Goal: Task Accomplishment & Management: Use online tool/utility

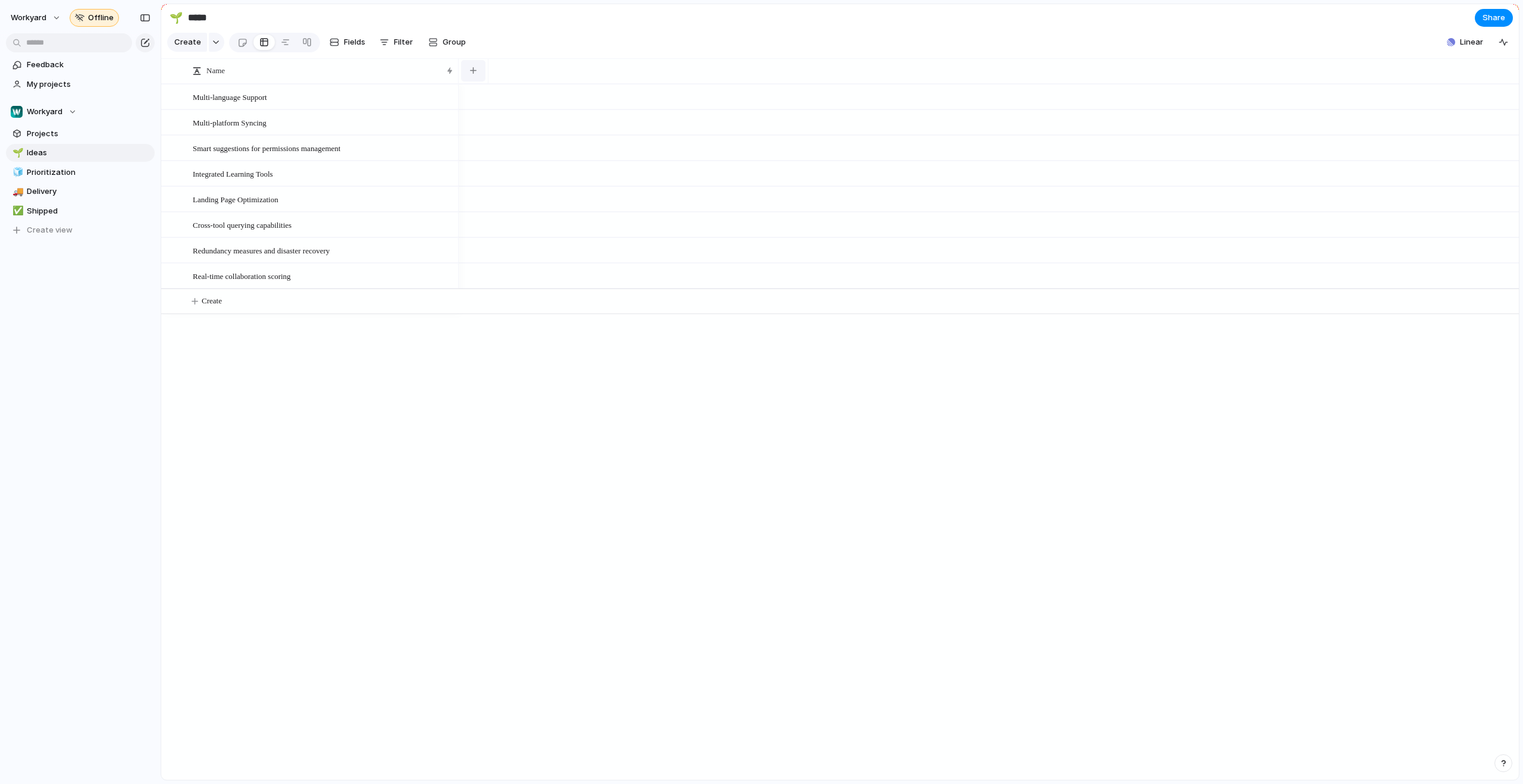
click at [475, 81] on button "button" at bounding box center [473, 71] width 25 height 22
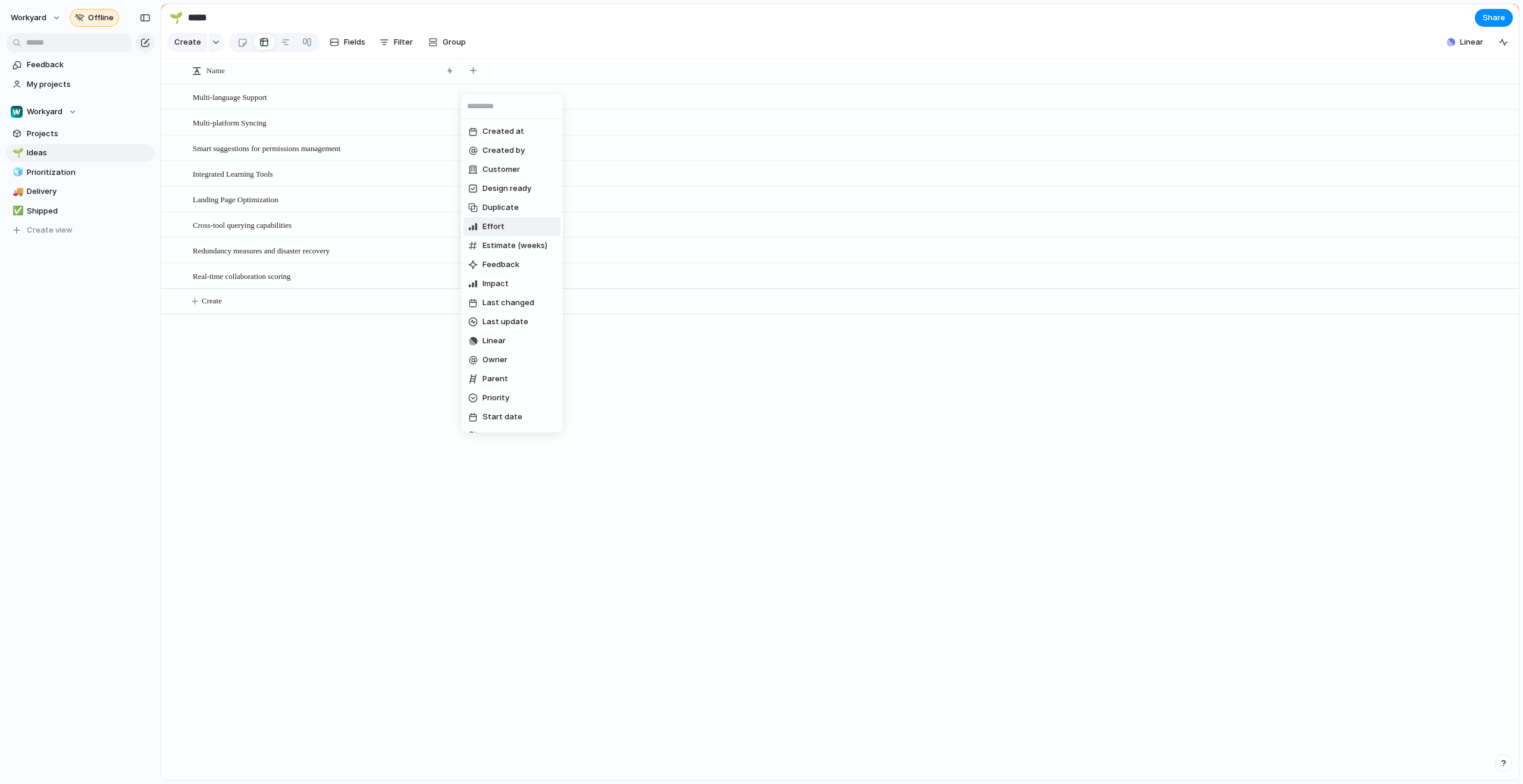
click at [522, 224] on li "Effort" at bounding box center [512, 226] width 97 height 19
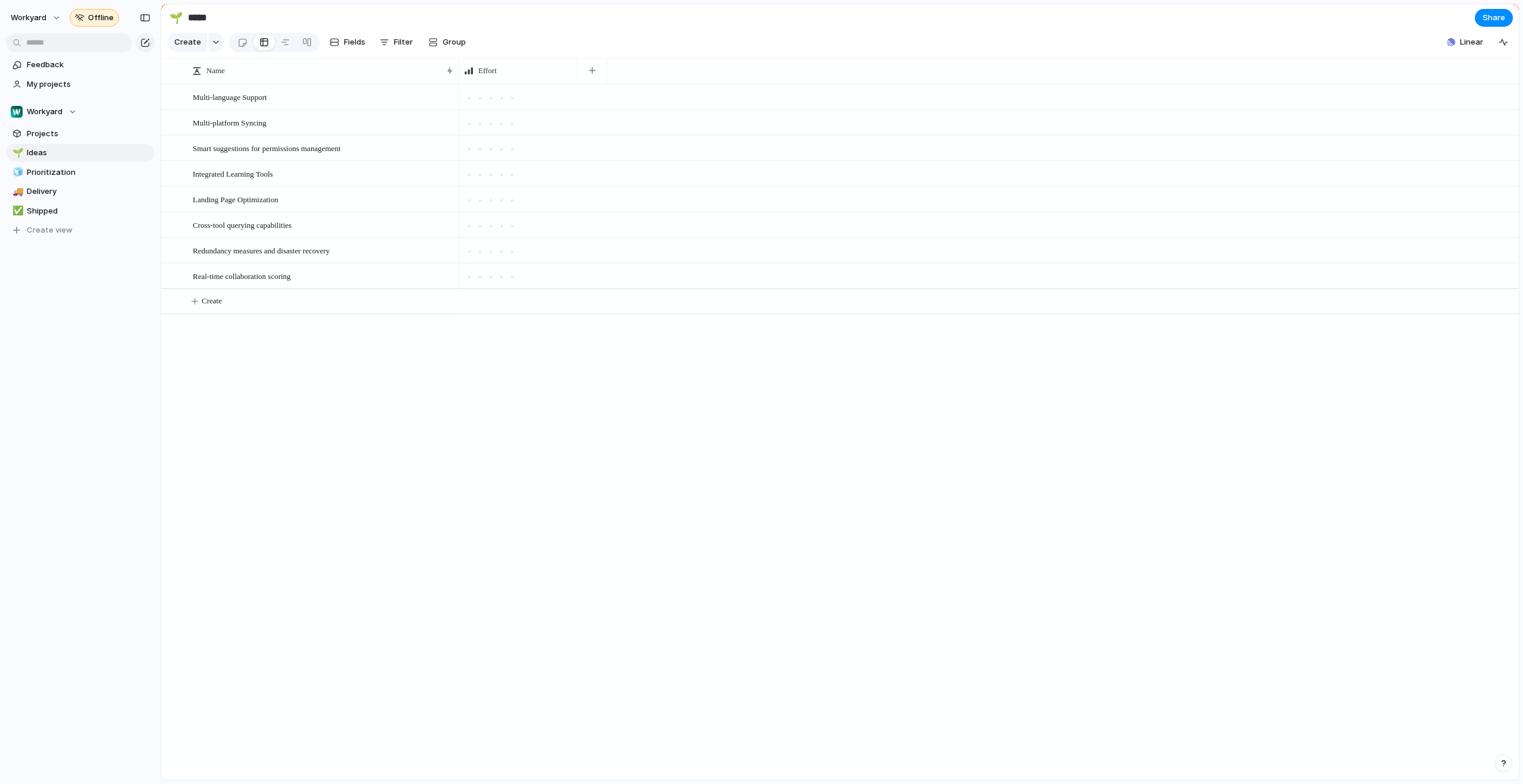
click at [508, 108] on div at bounding box center [518, 96] width 118 height 23
click at [508, 103] on div at bounding box center [512, 98] width 11 height 11
click at [497, 103] on div at bounding box center [501, 98] width 11 height 11
click at [512, 103] on div at bounding box center [512, 98] width 11 height 11
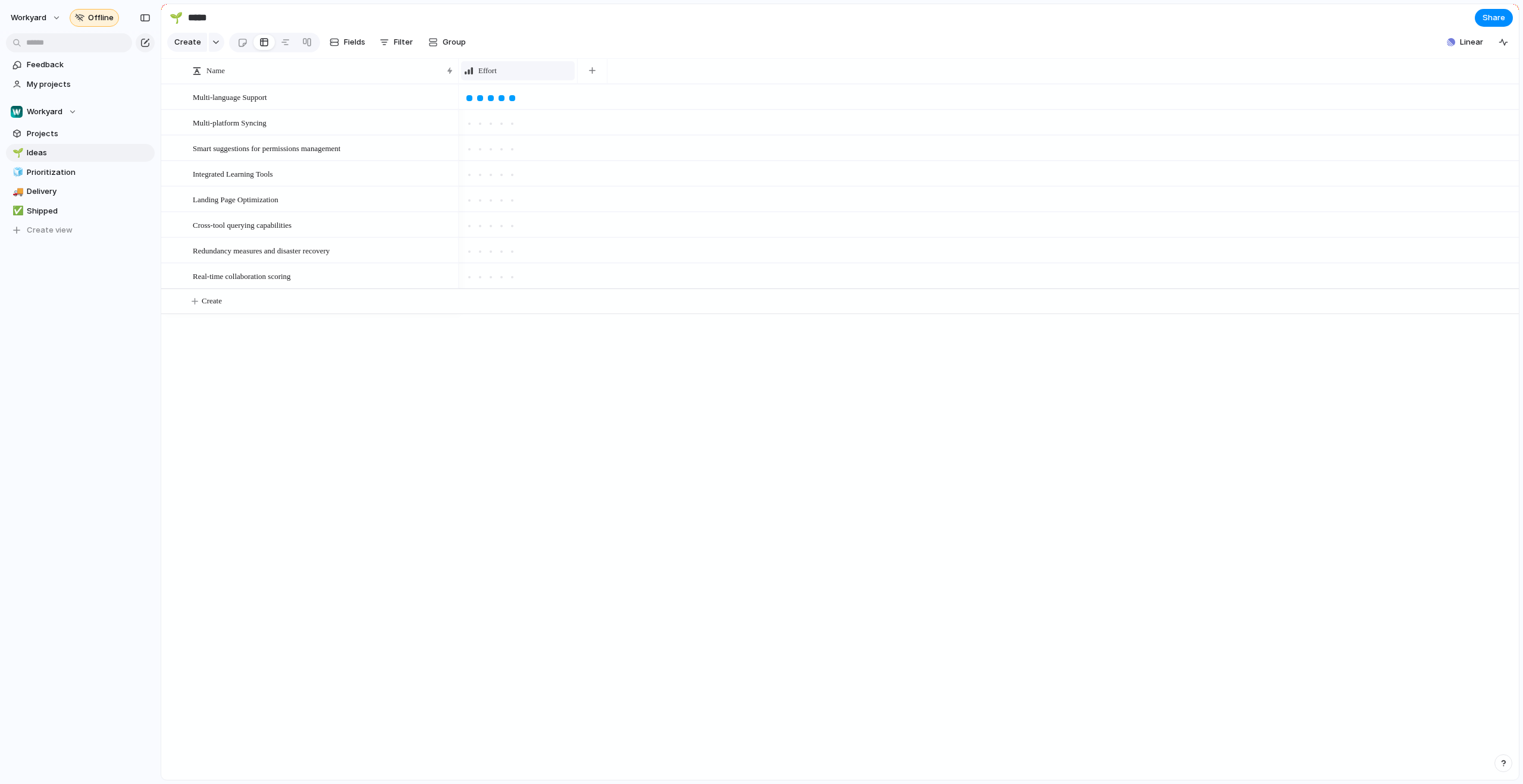
click at [485, 76] on span "Effort" at bounding box center [487, 70] width 19 height 12
click at [594, 79] on div "Modify Hide Sort ascending Sort descending" at bounding box center [762, 392] width 1523 height 784
click at [594, 73] on div "button" at bounding box center [592, 70] width 7 height 7
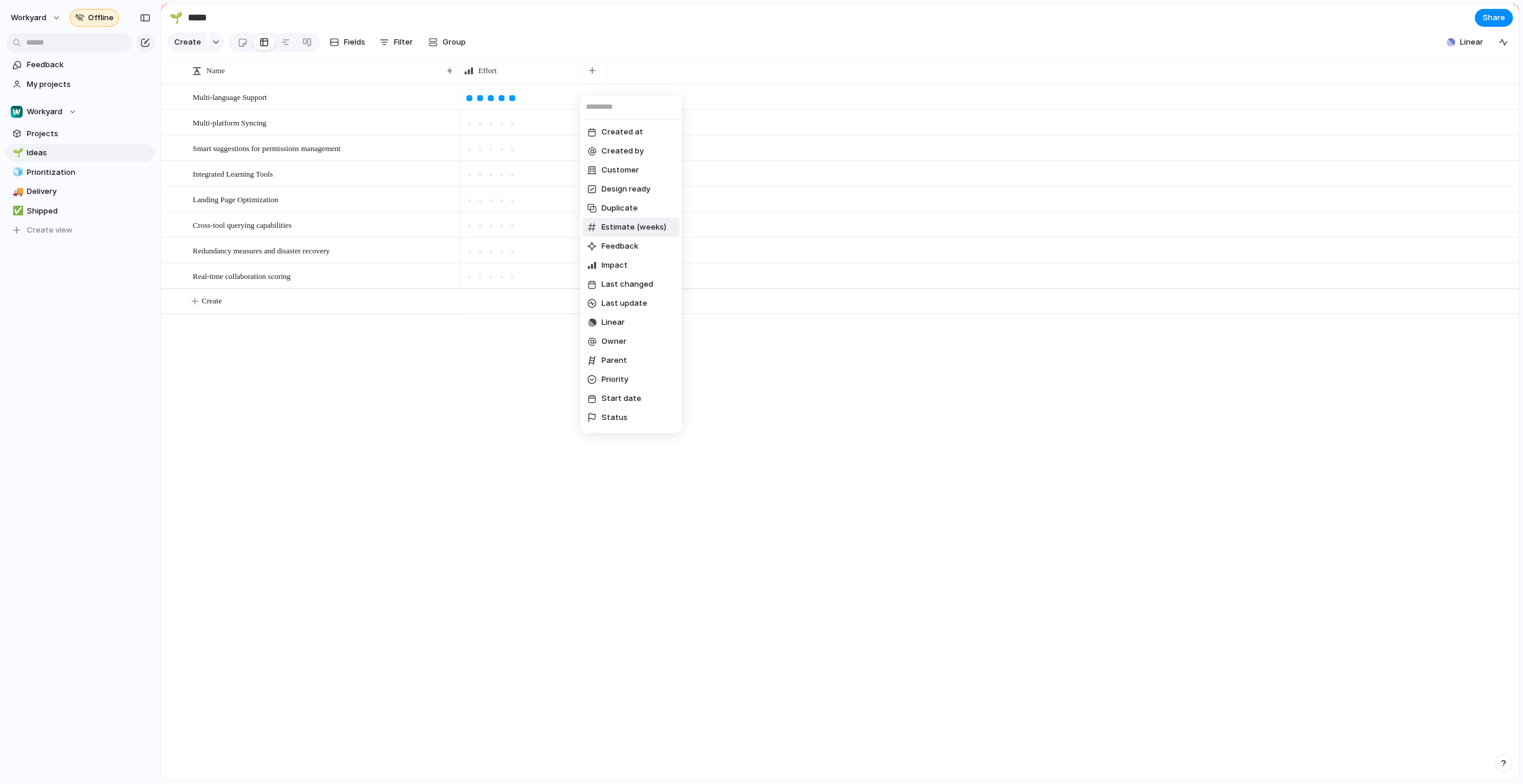
click at [628, 235] on li "Estimate (weeks)" at bounding box center [631, 227] width 97 height 19
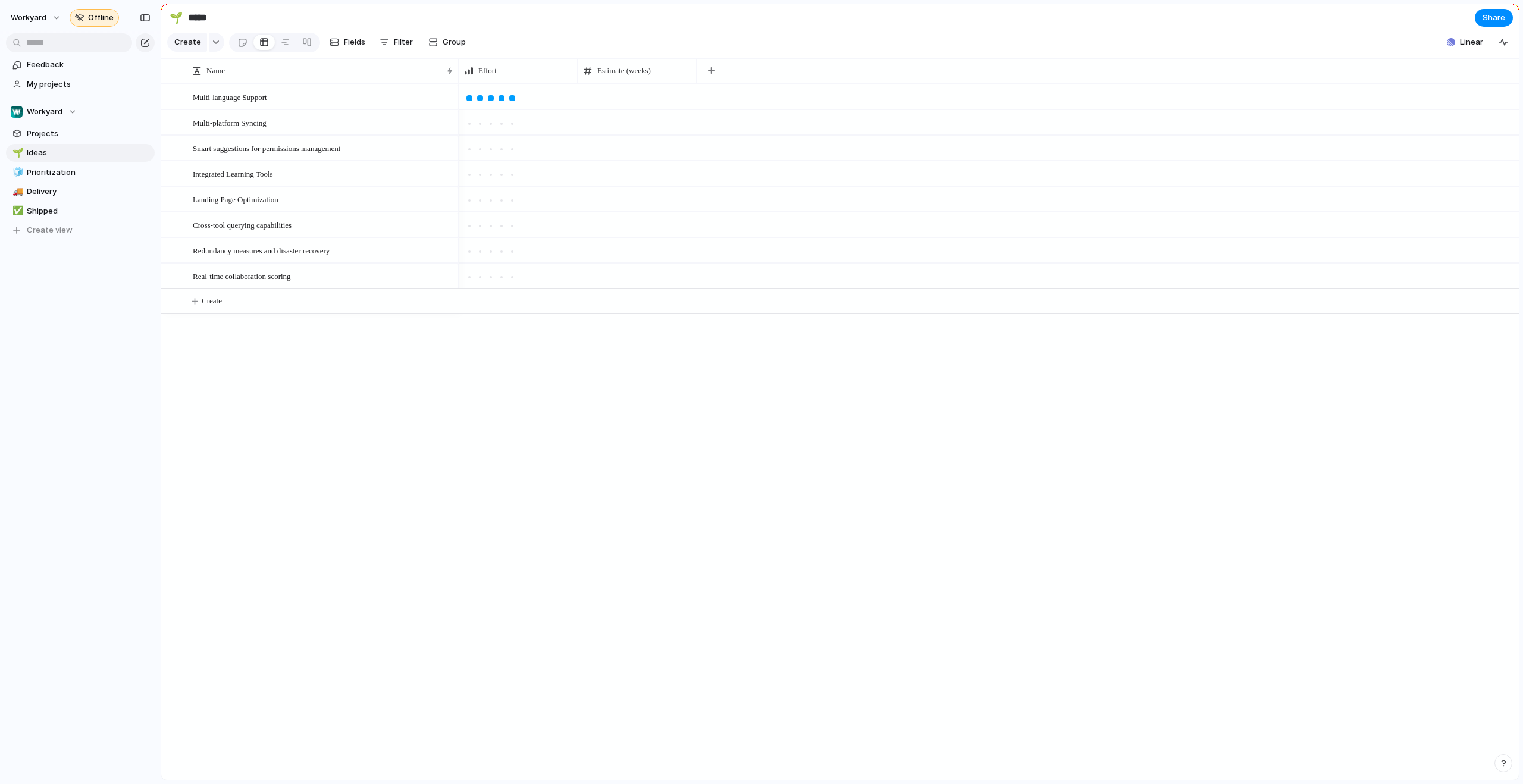
click at [646, 106] on div at bounding box center [637, 96] width 119 height 25
click at [646, 106] on input "number" at bounding box center [637, 99] width 118 height 29
click at [713, 81] on button "button" at bounding box center [711, 71] width 25 height 22
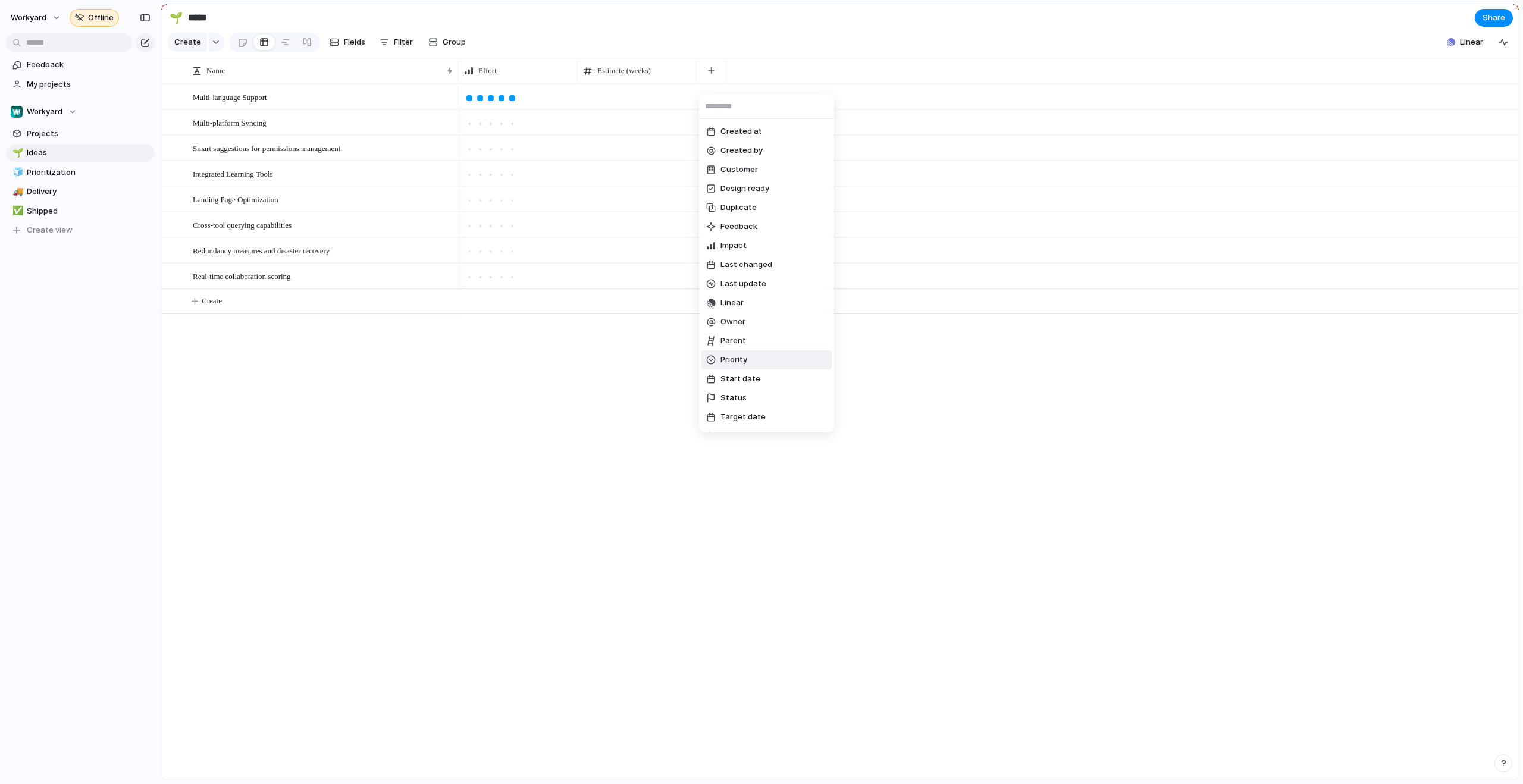
click at [732, 355] on span "Priority" at bounding box center [733, 360] width 27 height 12
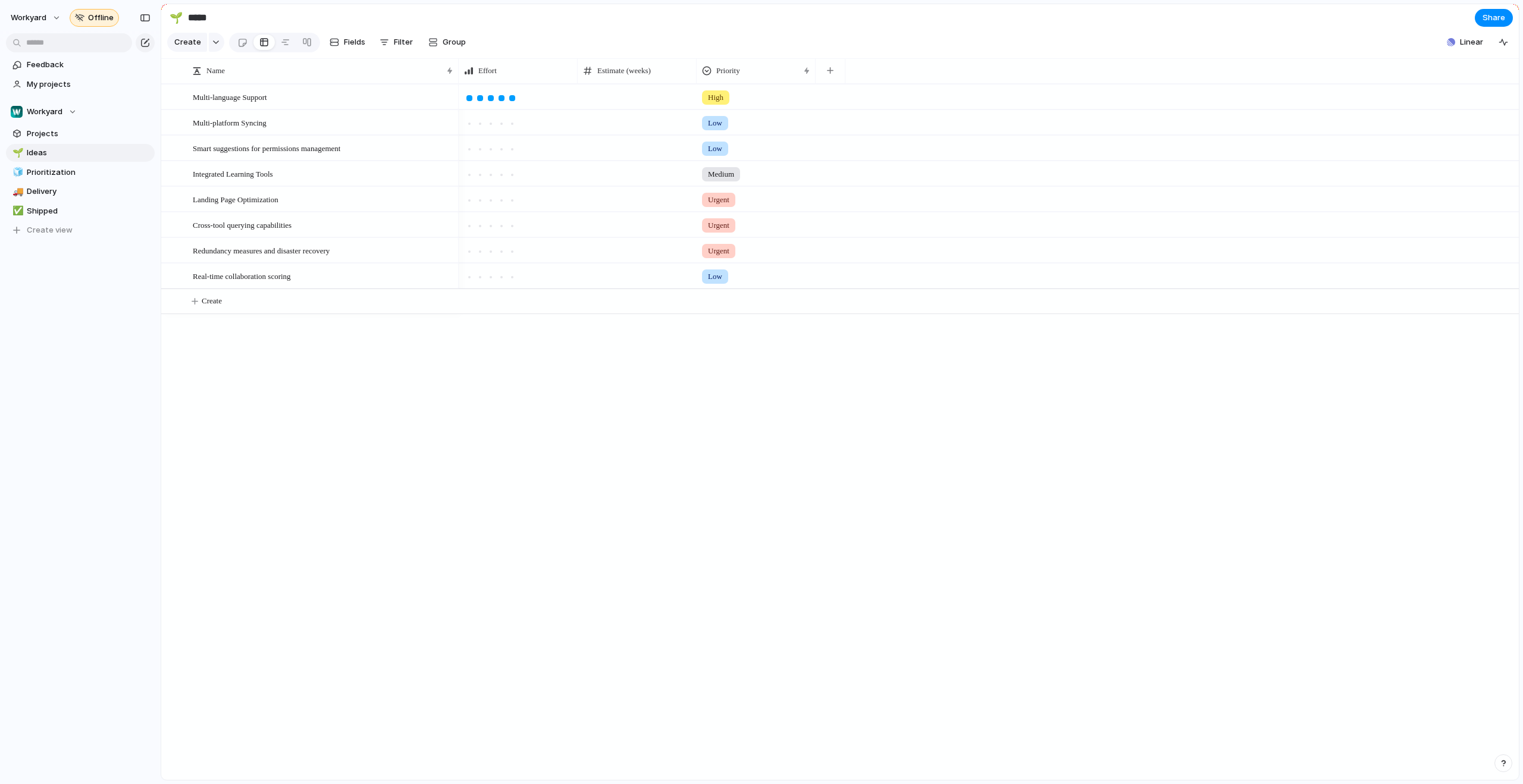
click at [719, 103] on span "High" at bounding box center [716, 97] width 16 height 12
click at [830, 81] on button "button" at bounding box center [830, 71] width 25 height 22
click at [880, 365] on li "Theme" at bounding box center [884, 363] width 130 height 19
click at [833, 100] on span "🚀 Scale" at bounding box center [842, 97] width 30 height 12
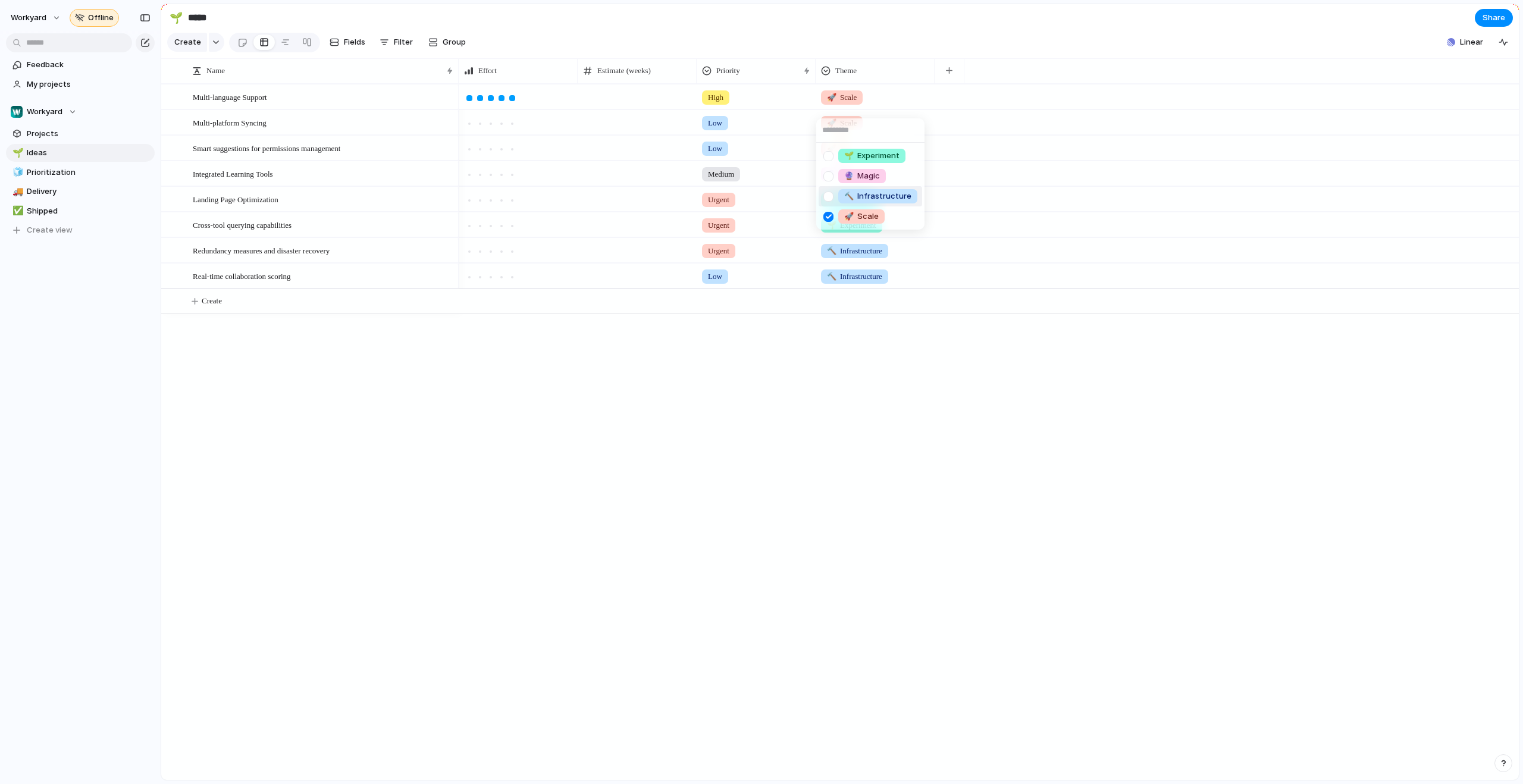
click at [829, 197] on div at bounding box center [828, 196] width 21 height 21
click at [960, 81] on button "button" at bounding box center [949, 71] width 25 height 22
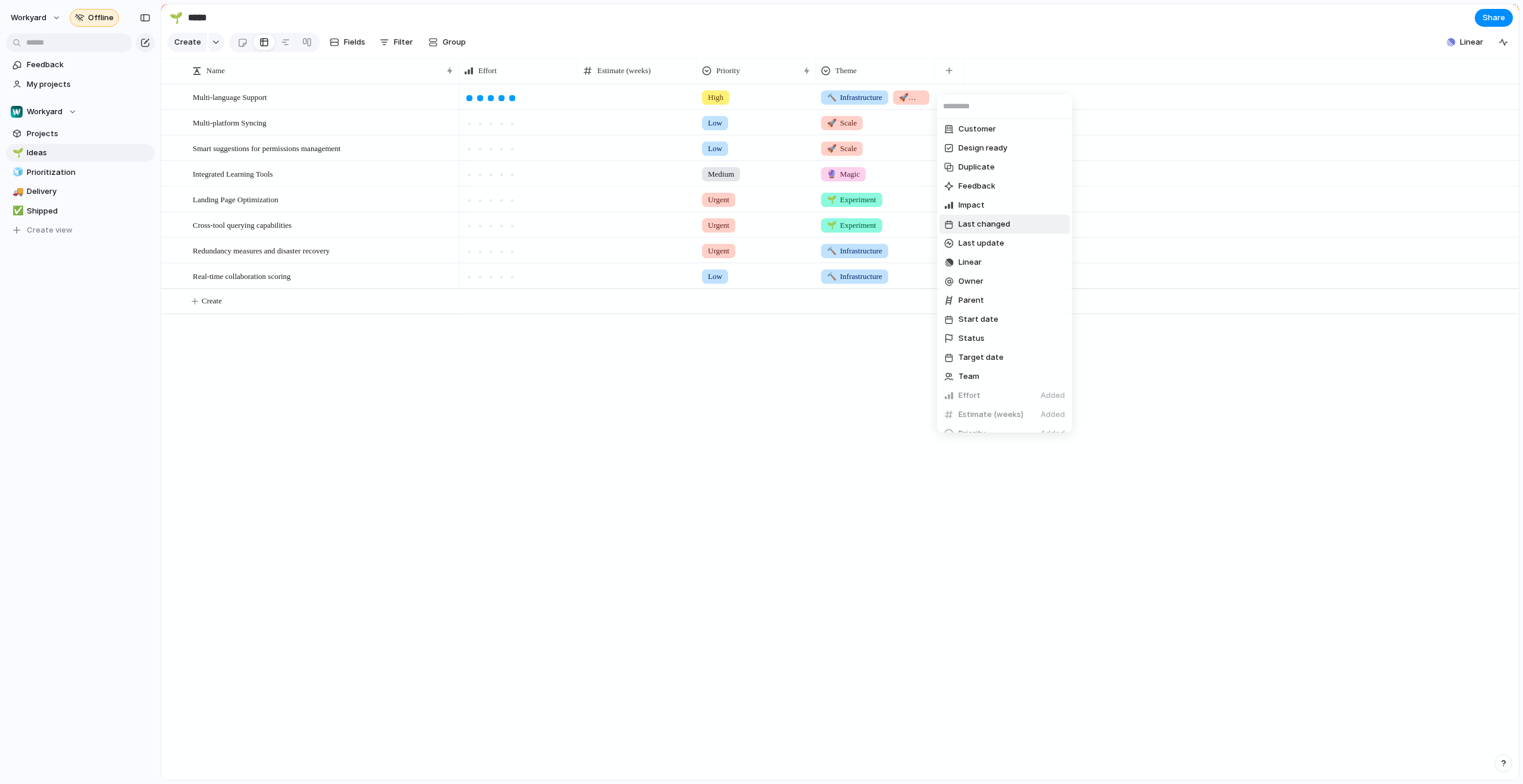
scroll to position [92, 0]
click at [999, 411] on li "Create new field" at bounding box center [1003, 419] width 130 height 19
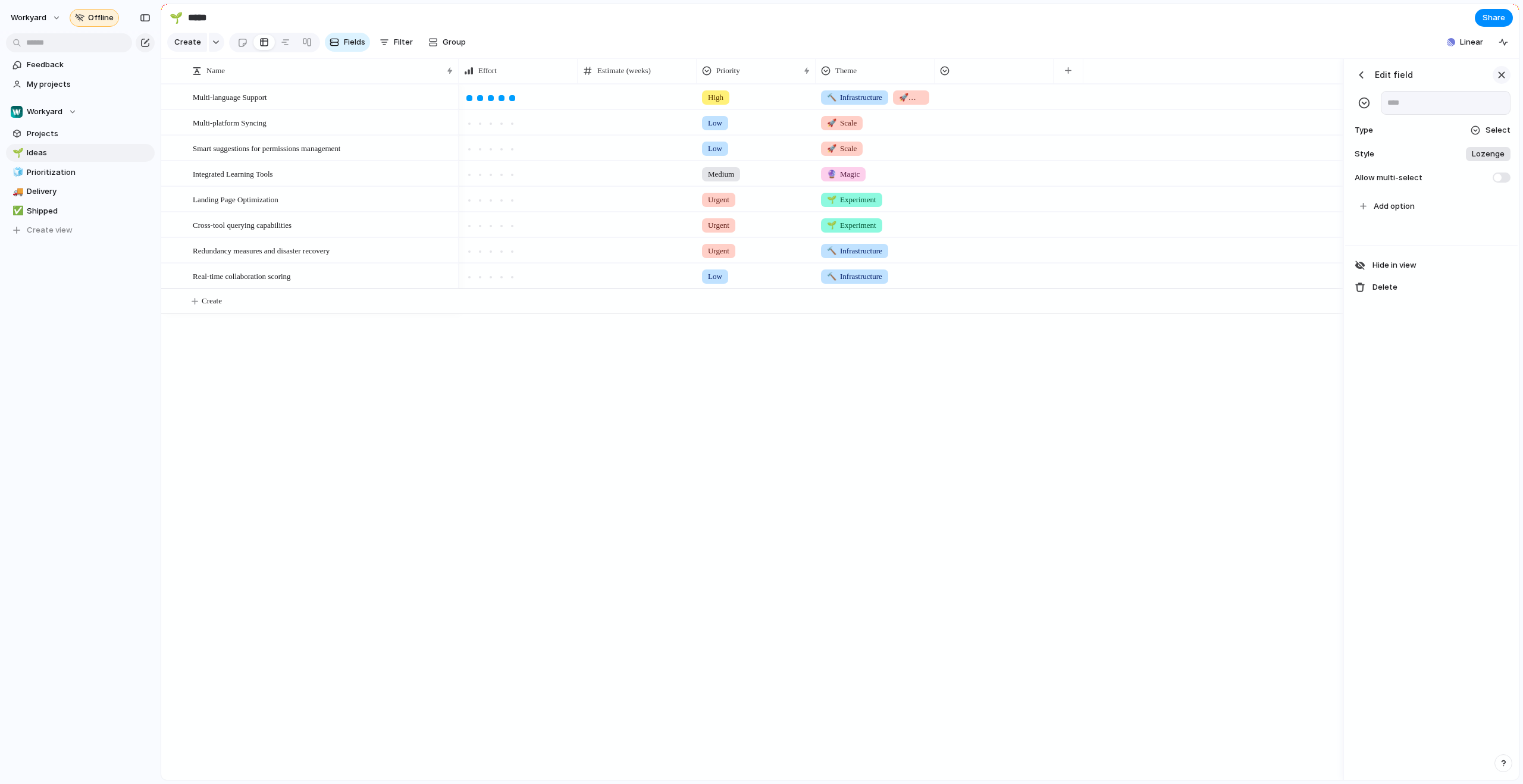
click at [1503, 81] on div "button" at bounding box center [1500, 74] width 13 height 13
click at [70, 214] on span "Shipped" at bounding box center [88, 211] width 124 height 12
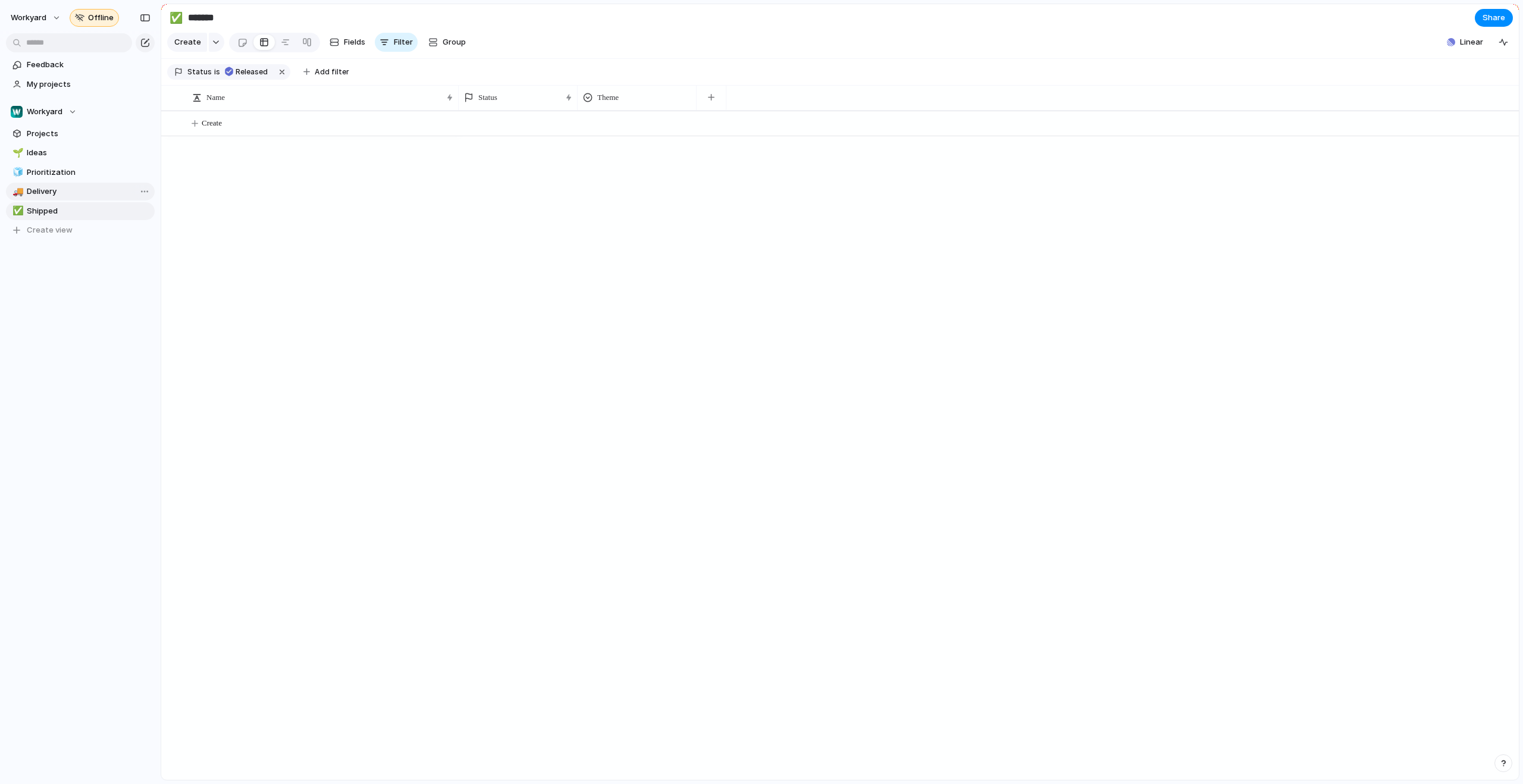
click at [70, 197] on link "🚚 Delivery" at bounding box center [80, 191] width 149 height 18
click at [130, 193] on div at bounding box center [141, 191] width 22 height 14
click at [40, 210] on span "Shipped" at bounding box center [88, 211] width 124 height 12
click at [41, 189] on span "Delivery" at bounding box center [88, 191] width 124 height 12
click at [34, 170] on span "Prioritization" at bounding box center [88, 172] width 124 height 12
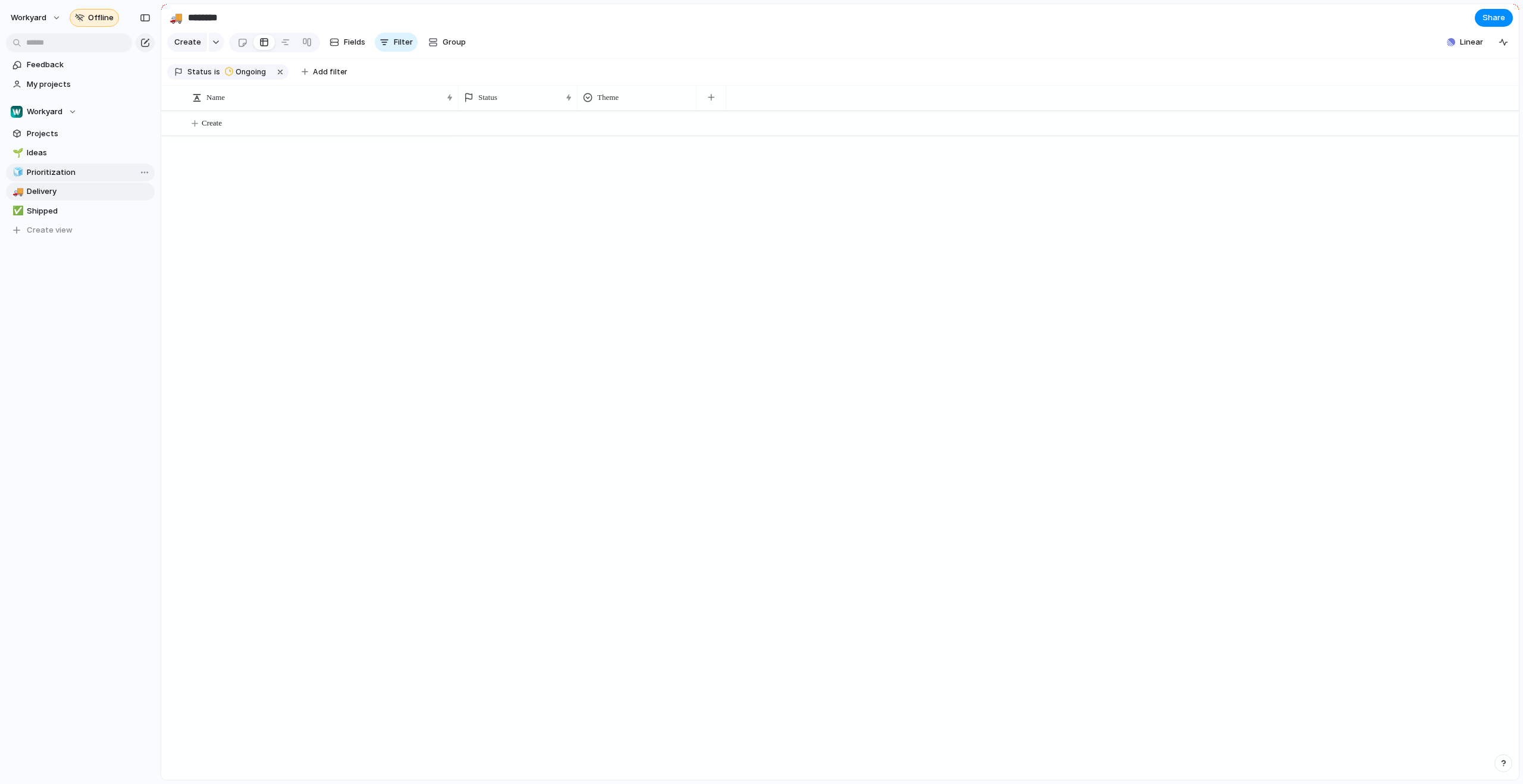
type input "**********"
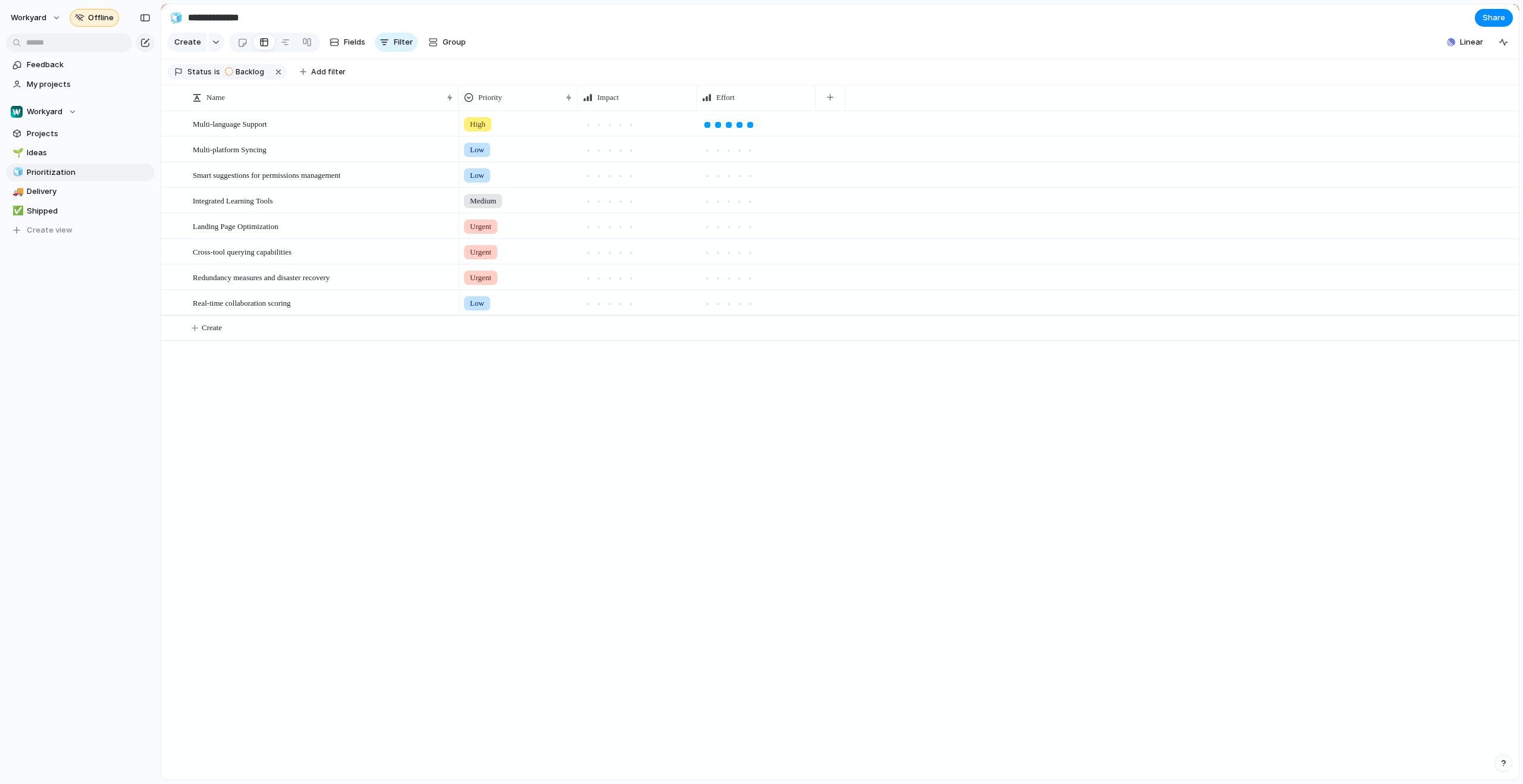
click at [82, 25] on div "Offline" at bounding box center [94, 18] width 50 height 18
click at [88, 19] on span "Offline" at bounding box center [101, 18] width 26 height 12
click at [35, 113] on span "Workyard" at bounding box center [45, 112] width 36 height 12
click at [42, 210] on li "💰 FIN" at bounding box center [61, 220] width 97 height 20
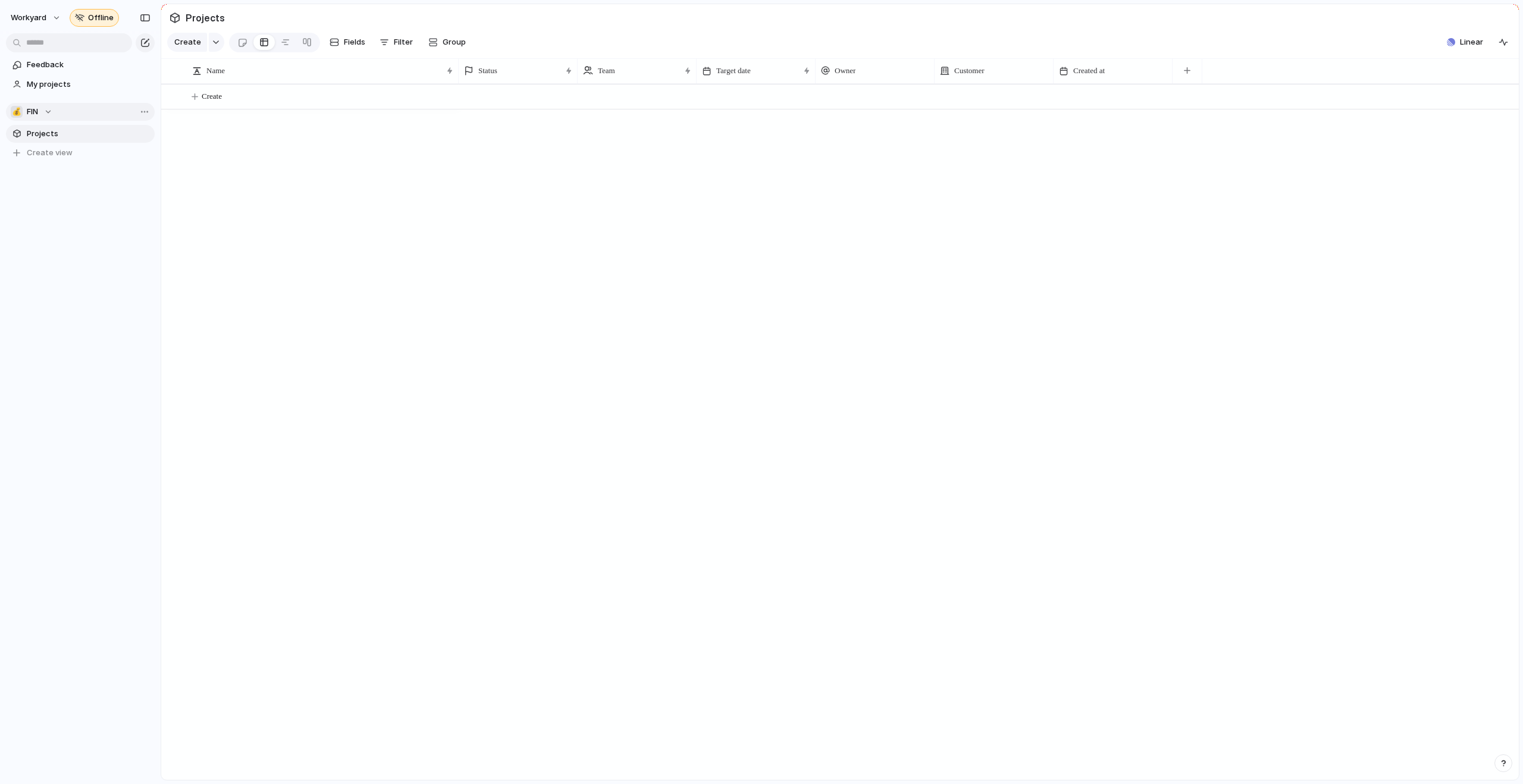
click at [47, 114] on div "💰 FIN" at bounding box center [32, 112] width 42 height 12
click at [44, 150] on span "Create view" at bounding box center [50, 153] width 46 height 12
click at [50, 197] on div "Feedback My projects 💰 FIN Projects ✈️ New view To pick up a draggable item, pr…" at bounding box center [80, 139] width 161 height 278
click at [130, 151] on div at bounding box center [141, 153] width 22 height 14
click at [158, 242] on span "Delete view" at bounding box center [178, 244] width 44 height 12
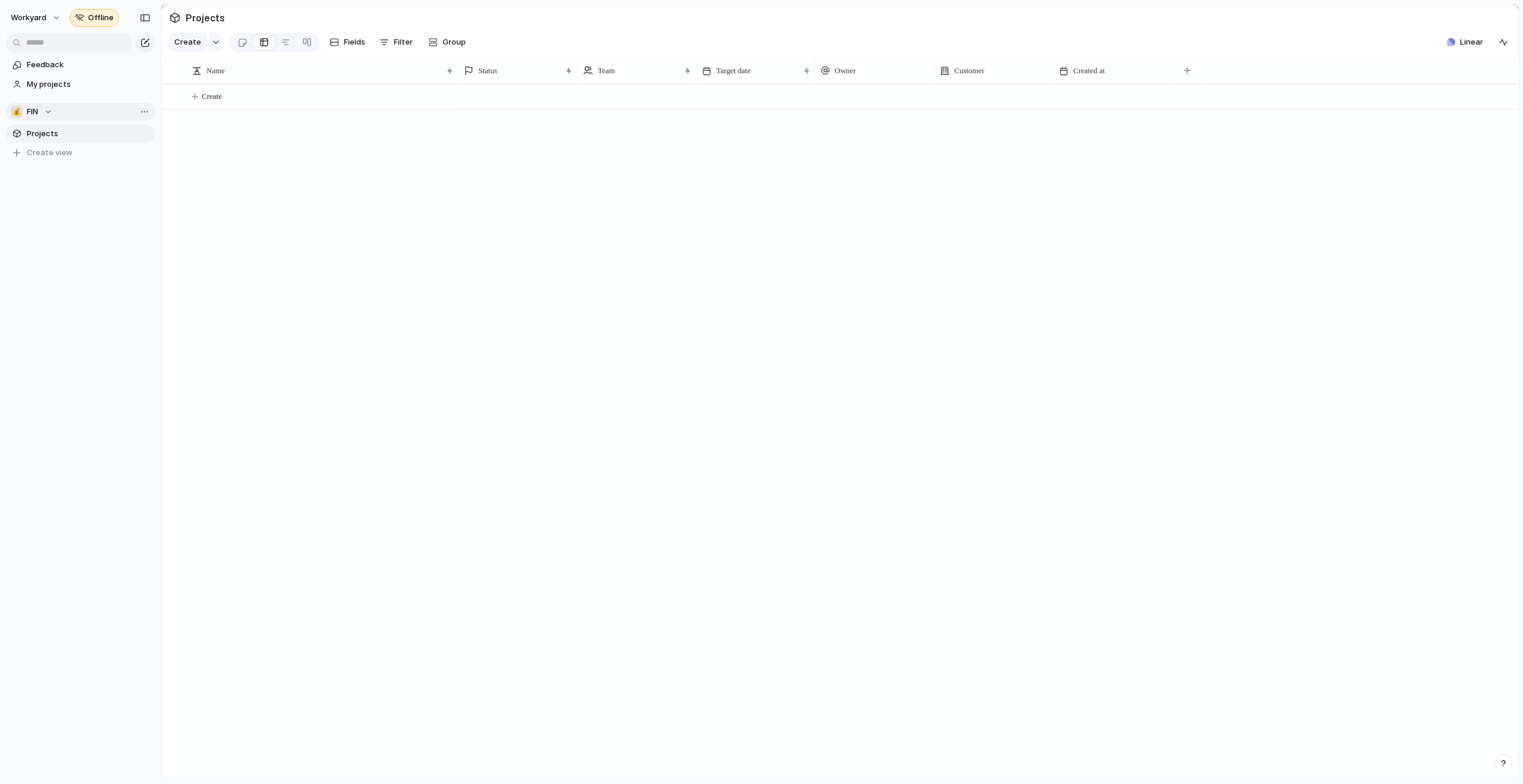
click at [59, 108] on button "💰 FIN" at bounding box center [80, 112] width 149 height 18
click at [59, 108] on div "Recent Workyard Teams ⚡ CS ⚡ EXP 💰 FIN ⚡ INT ⚡ MAR ⚡ PLA 📈 Skale ⚡ WFM Create n…" at bounding box center [762, 392] width 1523 height 784
click at [60, 128] on span "Projects" at bounding box center [88, 134] width 124 height 12
click at [209, 109] on button "Create" at bounding box center [856, 96] width 1364 height 25
click at [305, 50] on div at bounding box center [307, 42] width 10 height 19
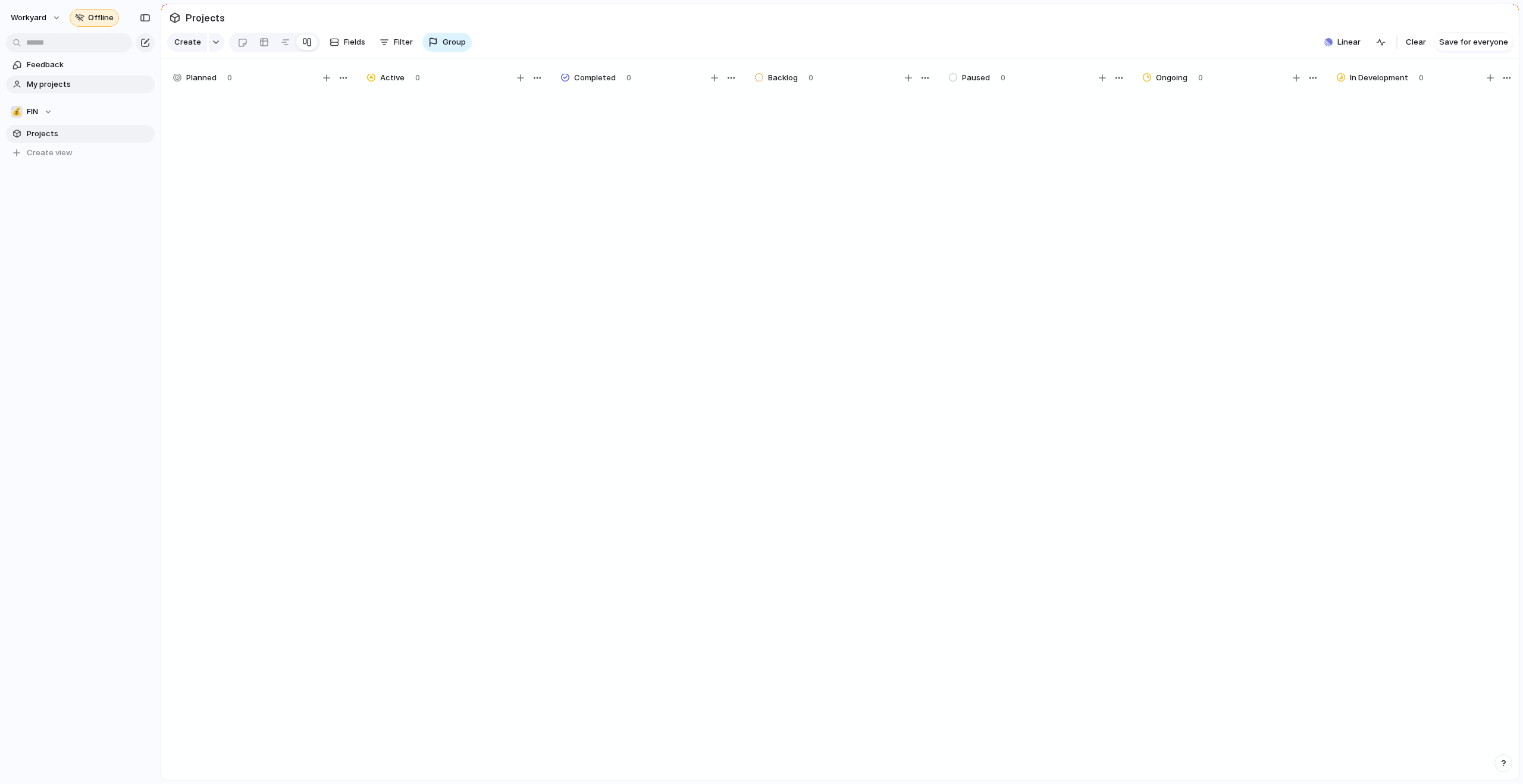
click at [73, 85] on span "My projects" at bounding box center [88, 84] width 124 height 12
click at [35, 120] on section "💰 FIN Projects To pick up a draggable item, press the space bar. While dragging…" at bounding box center [80, 128] width 161 height 69
click at [38, 109] on span "FIN" at bounding box center [32, 112] width 11 height 12
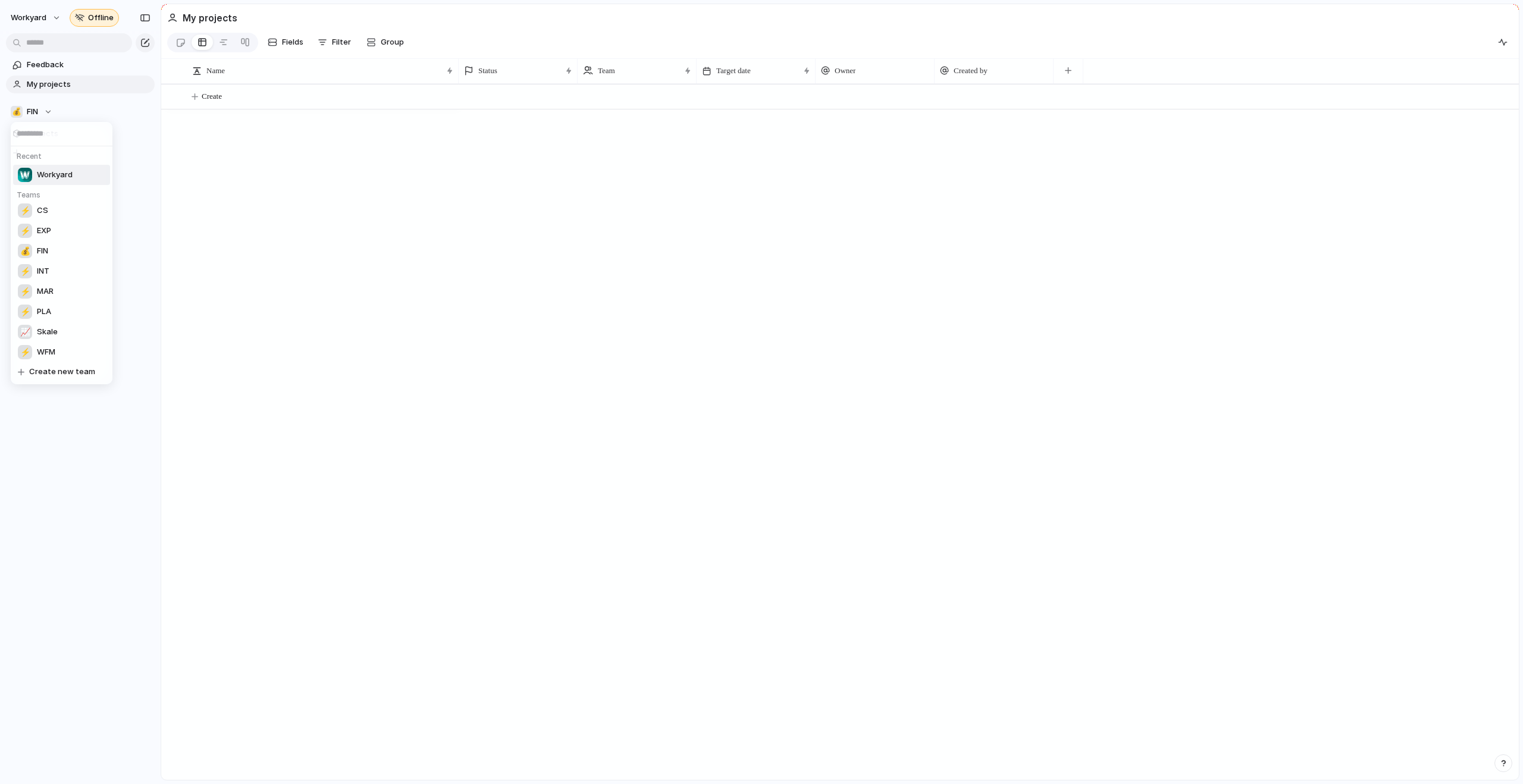
click at [43, 171] on span "Workyard" at bounding box center [55, 174] width 36 height 12
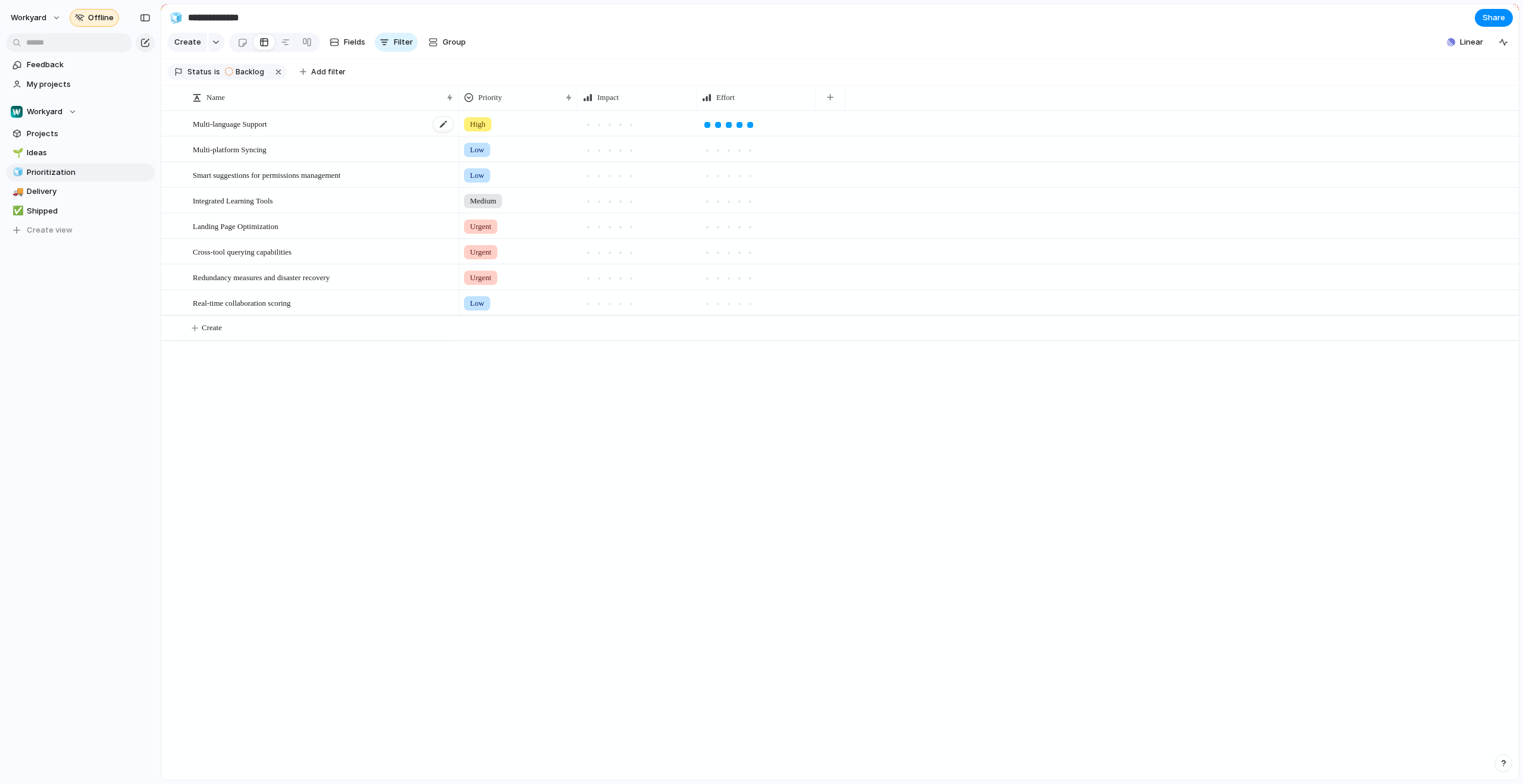
click at [227, 130] on span "Multi-language Support" at bounding box center [229, 124] width 74 height 14
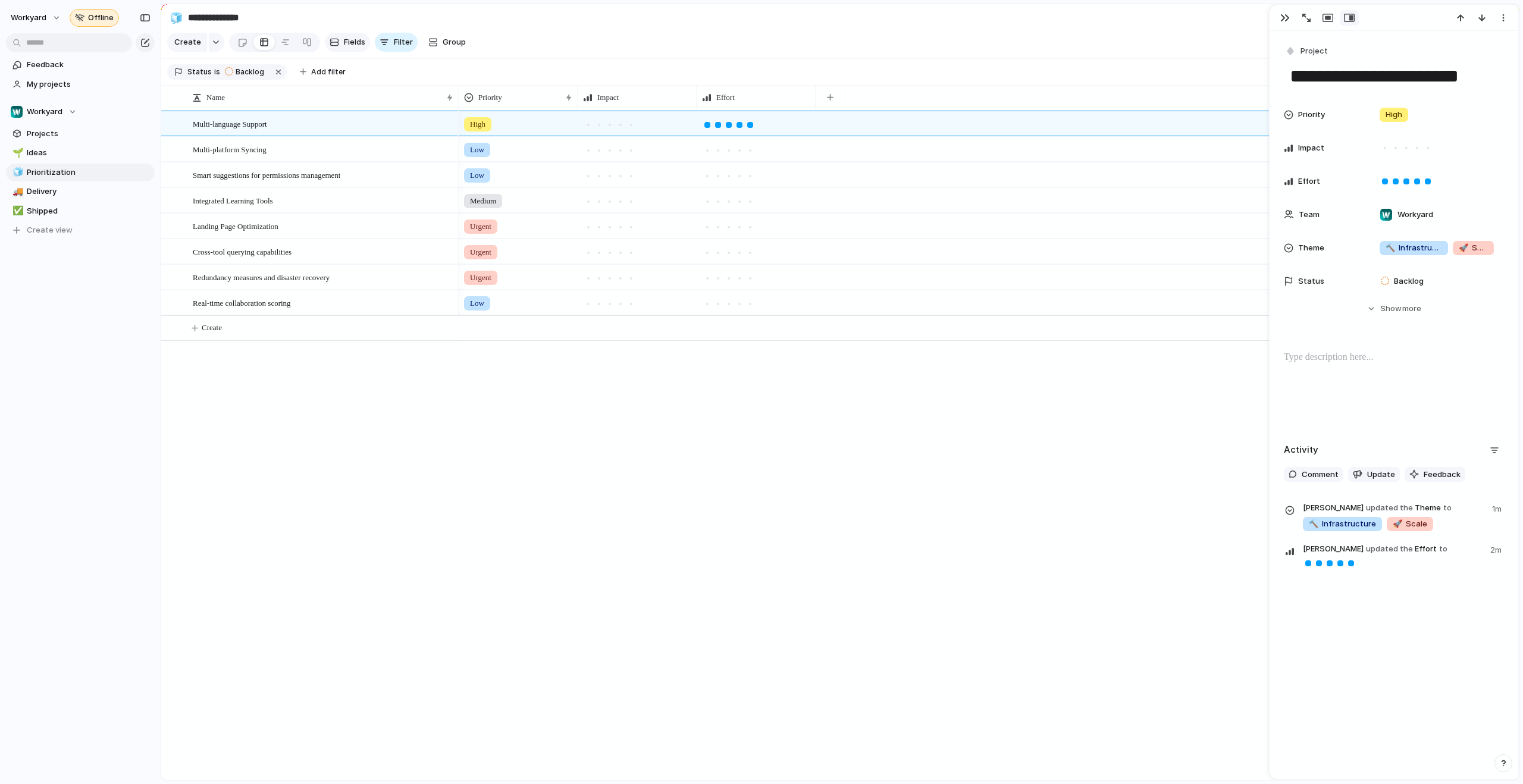
click at [344, 46] on span "Fields" at bounding box center [355, 43] width 22 height 12
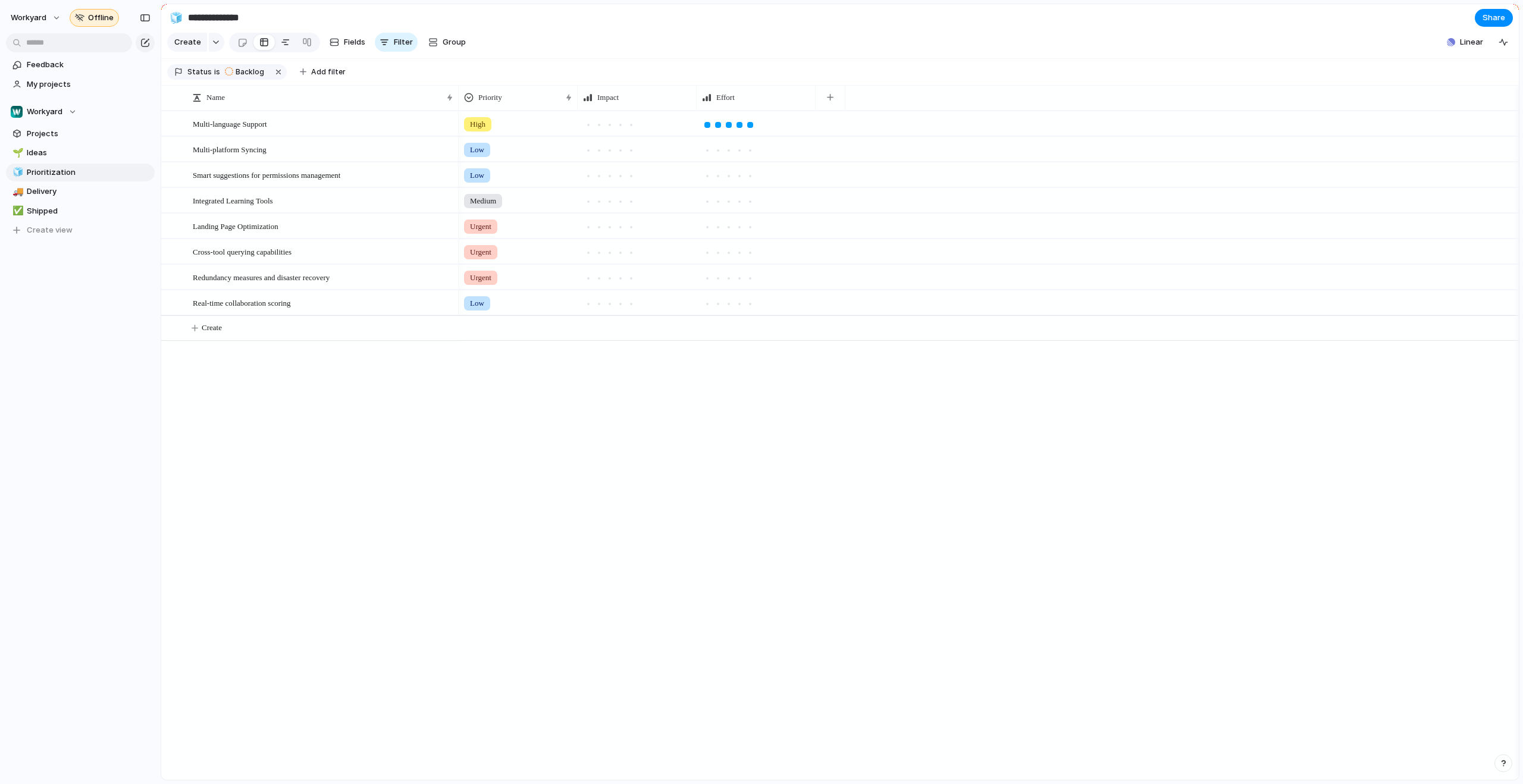
click at [291, 49] on link at bounding box center [286, 42] width 22 height 19
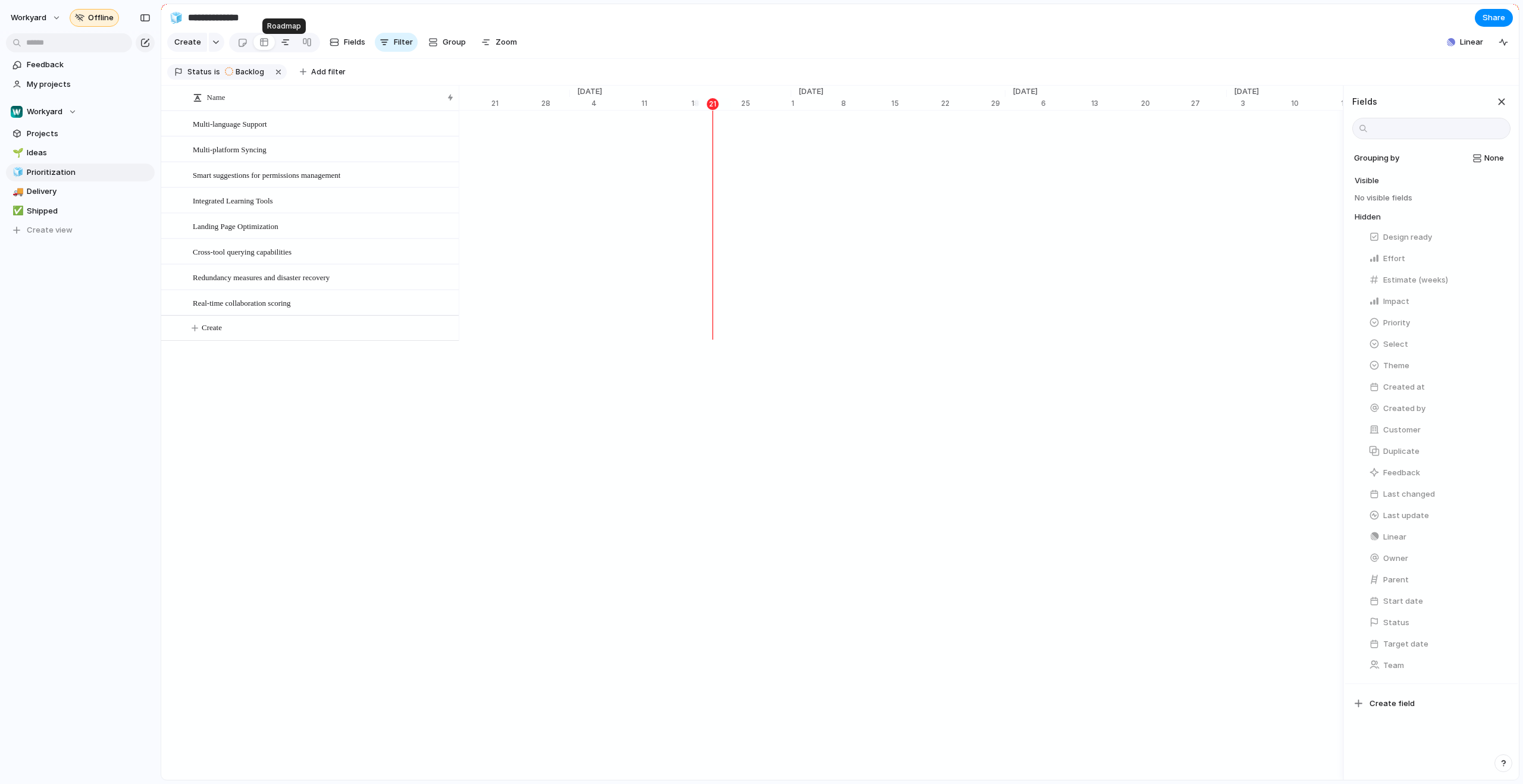
scroll to position [0, 7712]
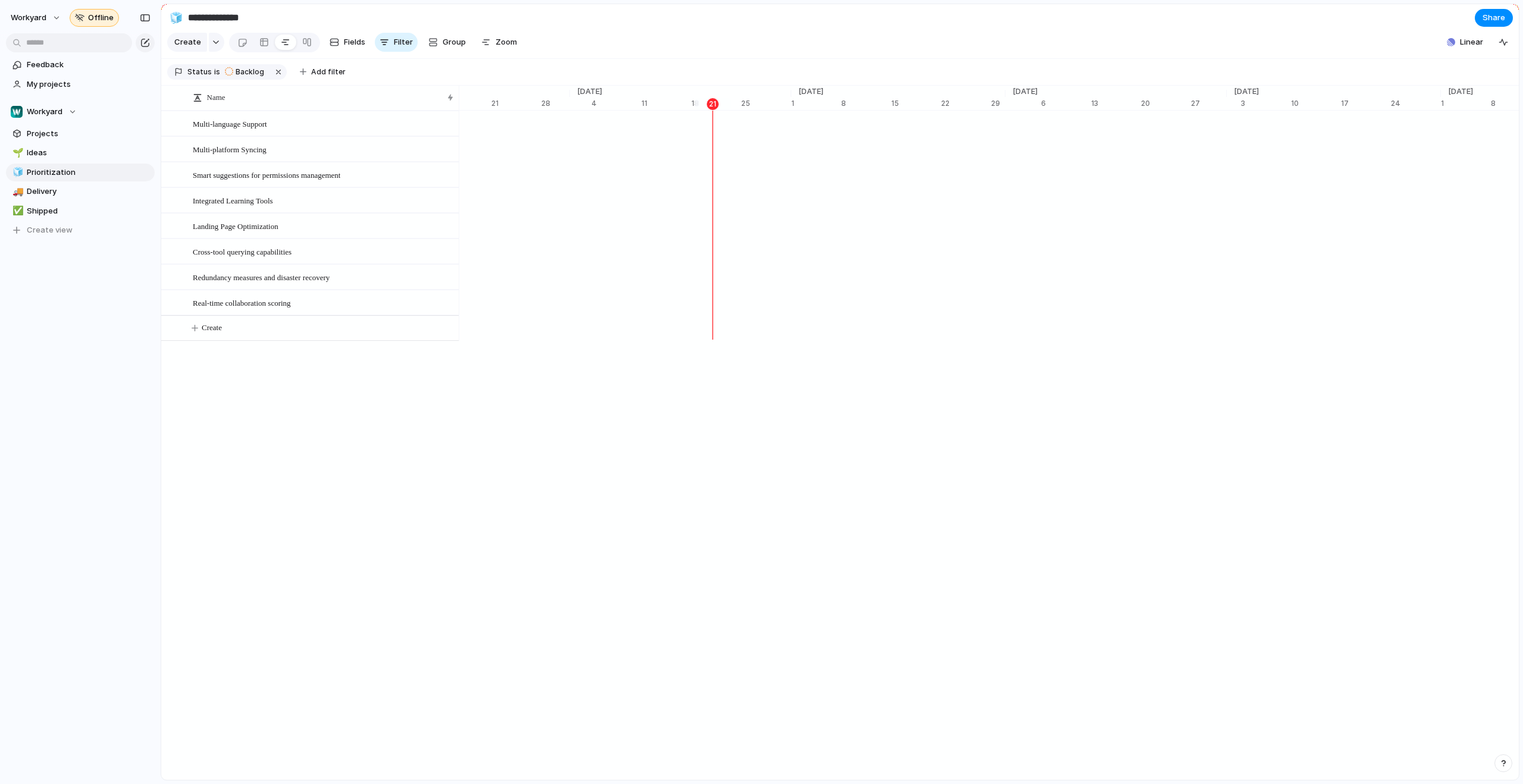
click at [204, 48] on div "Create" at bounding box center [196, 42] width 58 height 19
click at [212, 45] on div "button" at bounding box center [216, 42] width 8 height 5
click at [225, 114] on li "Program" at bounding box center [218, 116] width 97 height 19
click at [1496, 47] on button "button" at bounding box center [1502, 42] width 19 height 19
click at [1498, 47] on div "button" at bounding box center [1503, 43] width 10 height 10
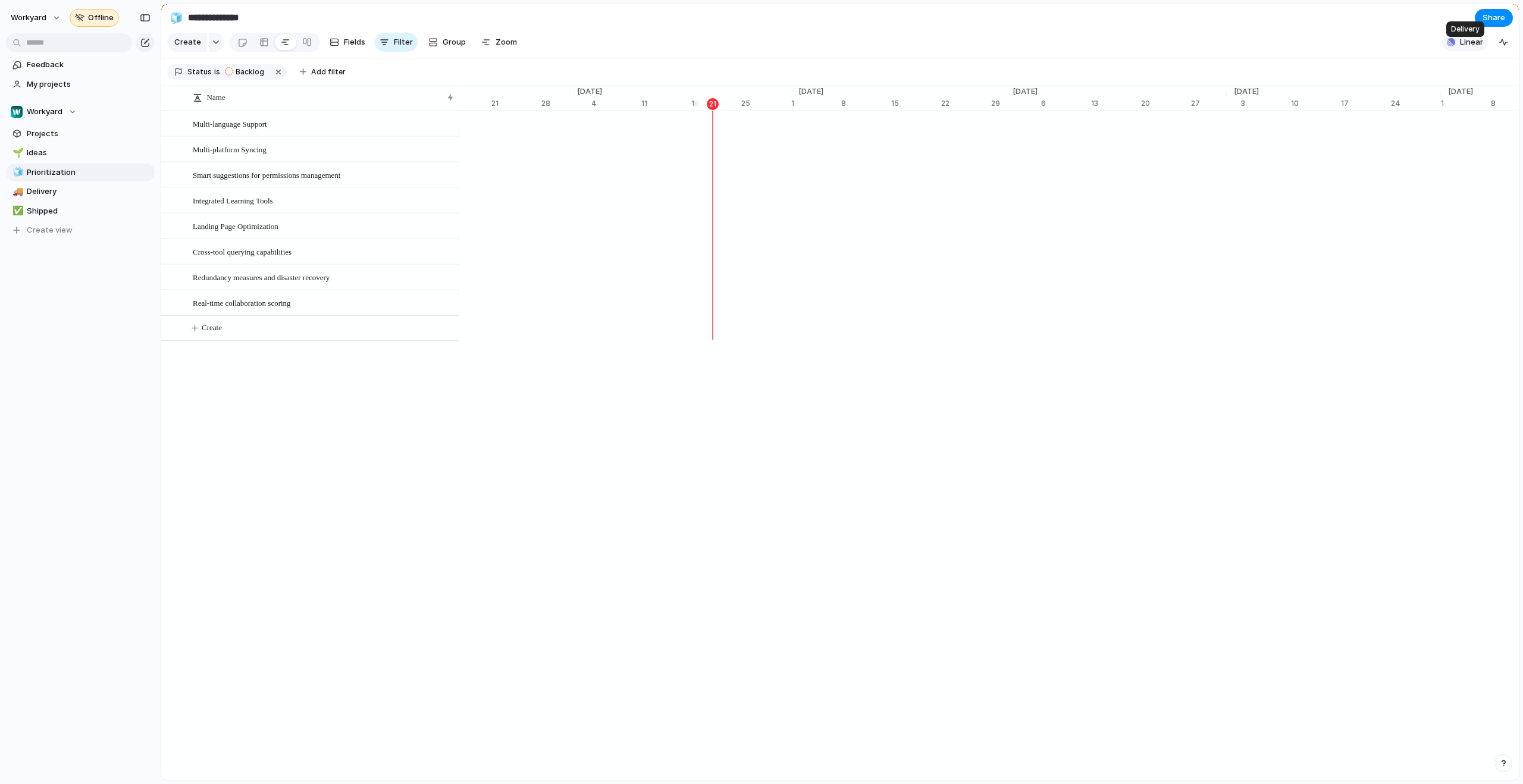
click at [1465, 49] on span "Linear" at bounding box center [1470, 43] width 23 height 12
click at [61, 84] on span "My projects" at bounding box center [88, 84] width 124 height 12
click at [44, 15] on span "Workyard" at bounding box center [29, 18] width 36 height 12
click at [211, 10] on input "**********" at bounding box center [255, 18] width 140 height 22
click at [82, 152] on span "Ideas" at bounding box center [88, 153] width 124 height 12
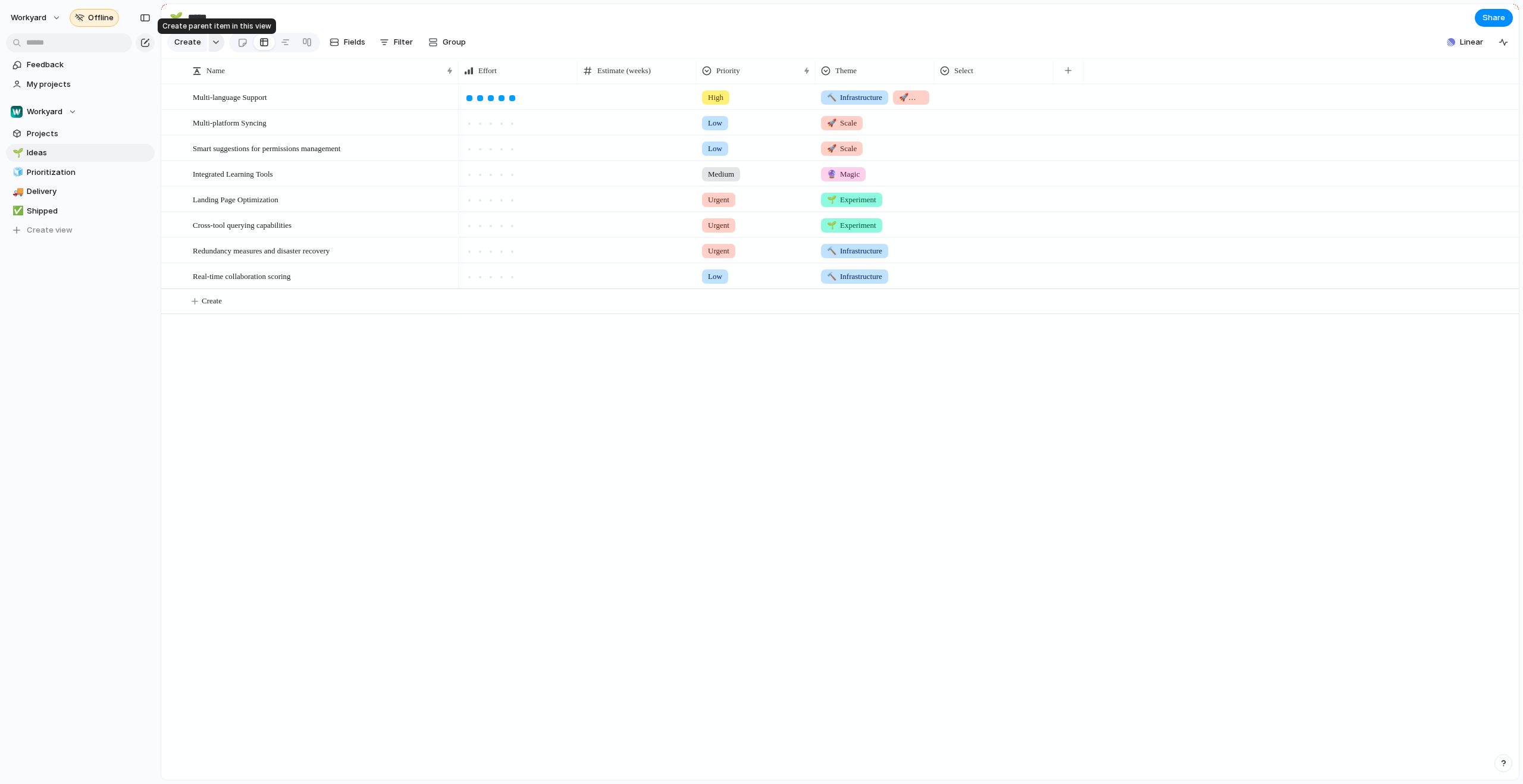
click at [214, 51] on button "button" at bounding box center [217, 42] width 16 height 19
click at [55, 179] on div "Goal Program Initiative Launch Project Customize" at bounding box center [762, 392] width 1523 height 784
click at [56, 174] on span "Prioritization" at bounding box center [88, 172] width 124 height 12
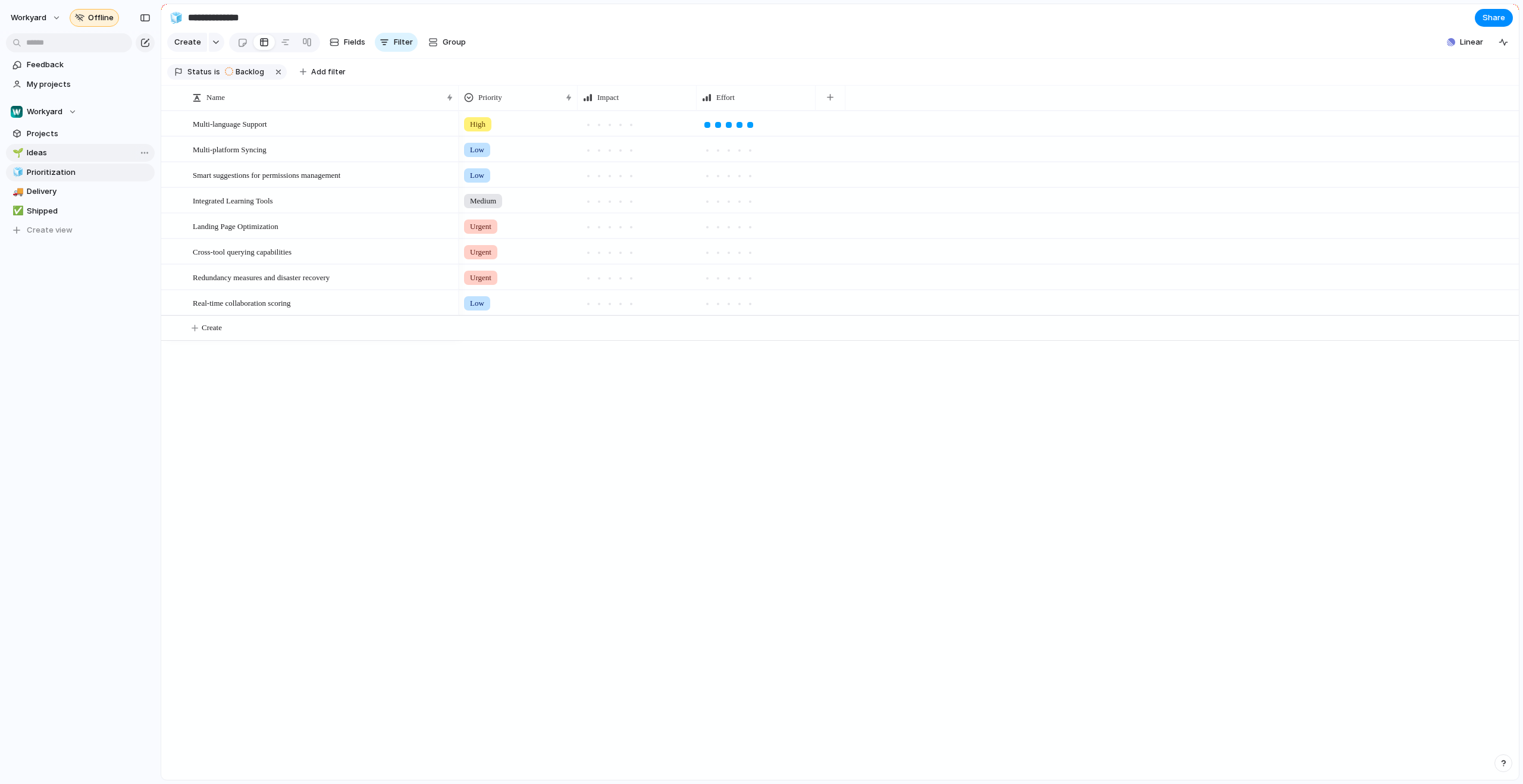
click at [59, 153] on span "Ideas" at bounding box center [88, 153] width 124 height 12
type input "*****"
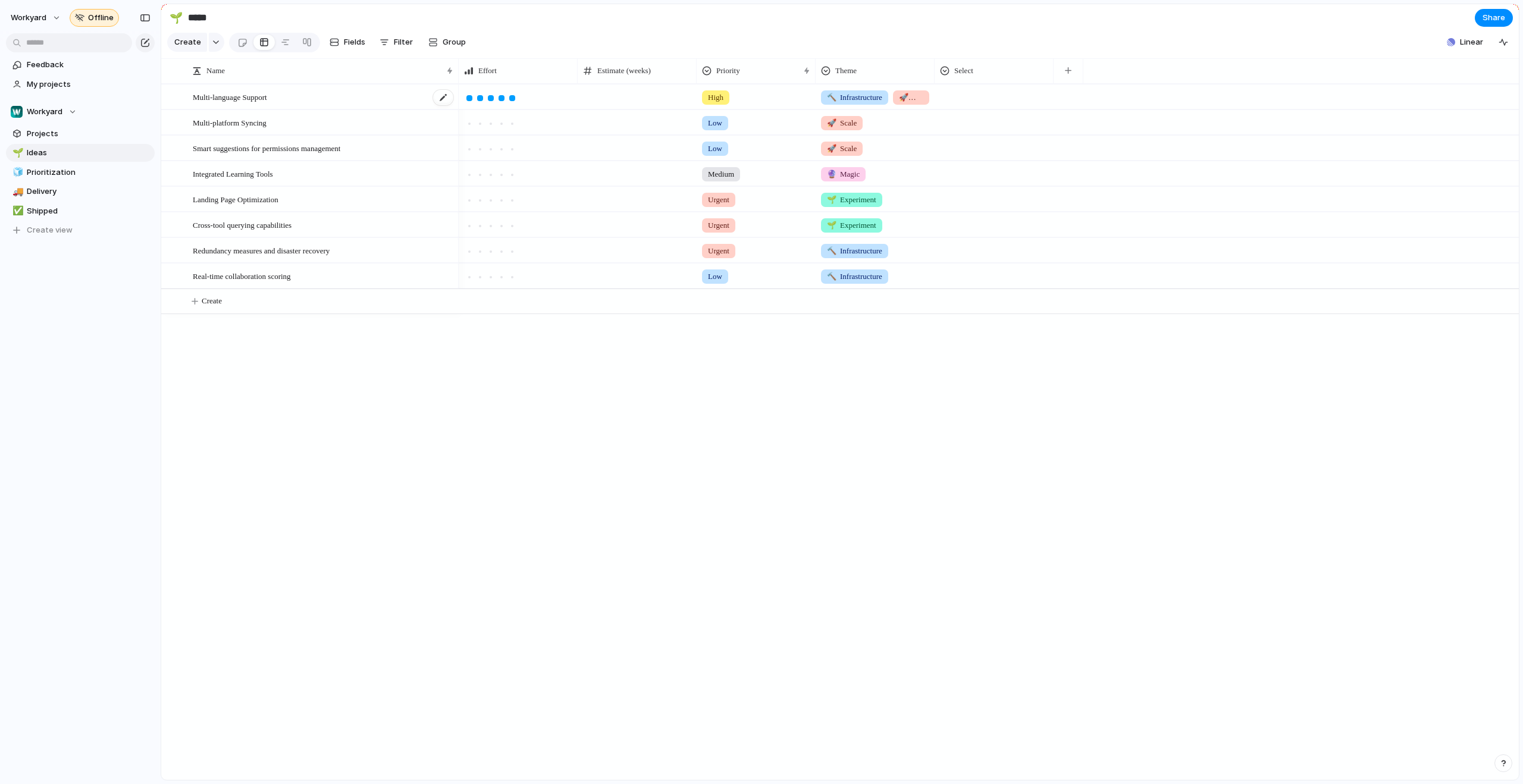
click at [267, 101] on span "Multi-language Support" at bounding box center [229, 97] width 74 height 14
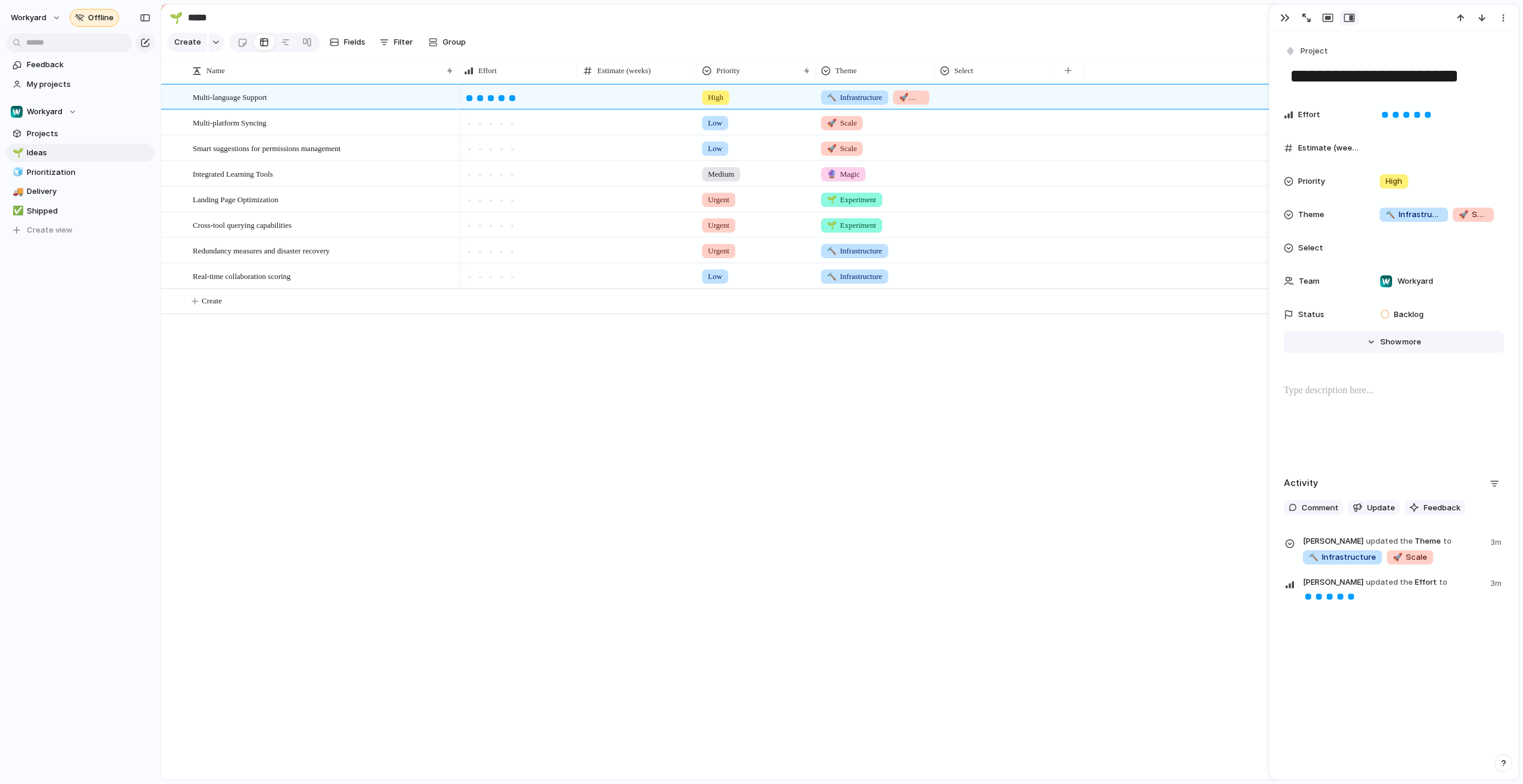
click at [1371, 348] on button "Hide Show more" at bounding box center [1394, 342] width 220 height 22
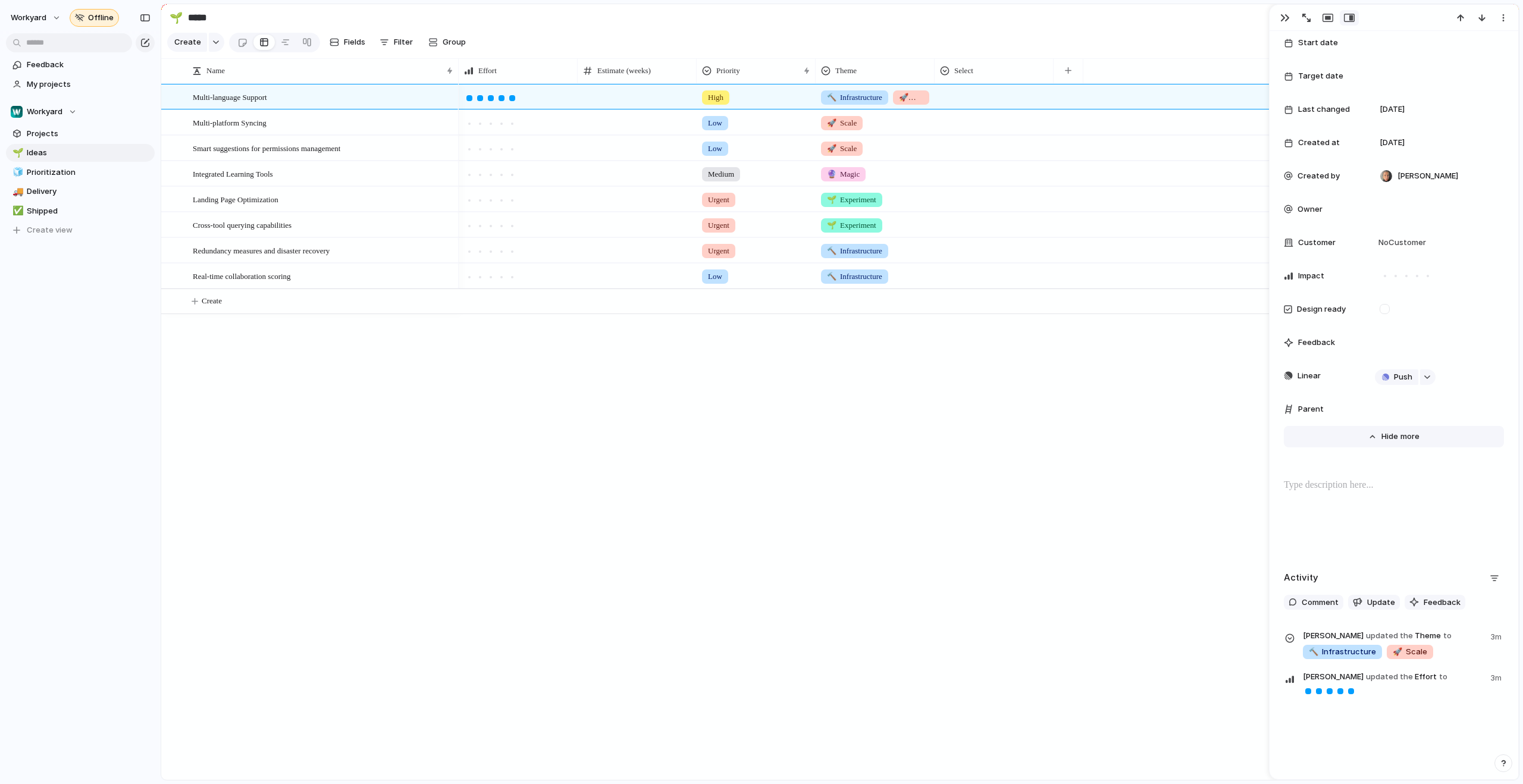
scroll to position [319, 0]
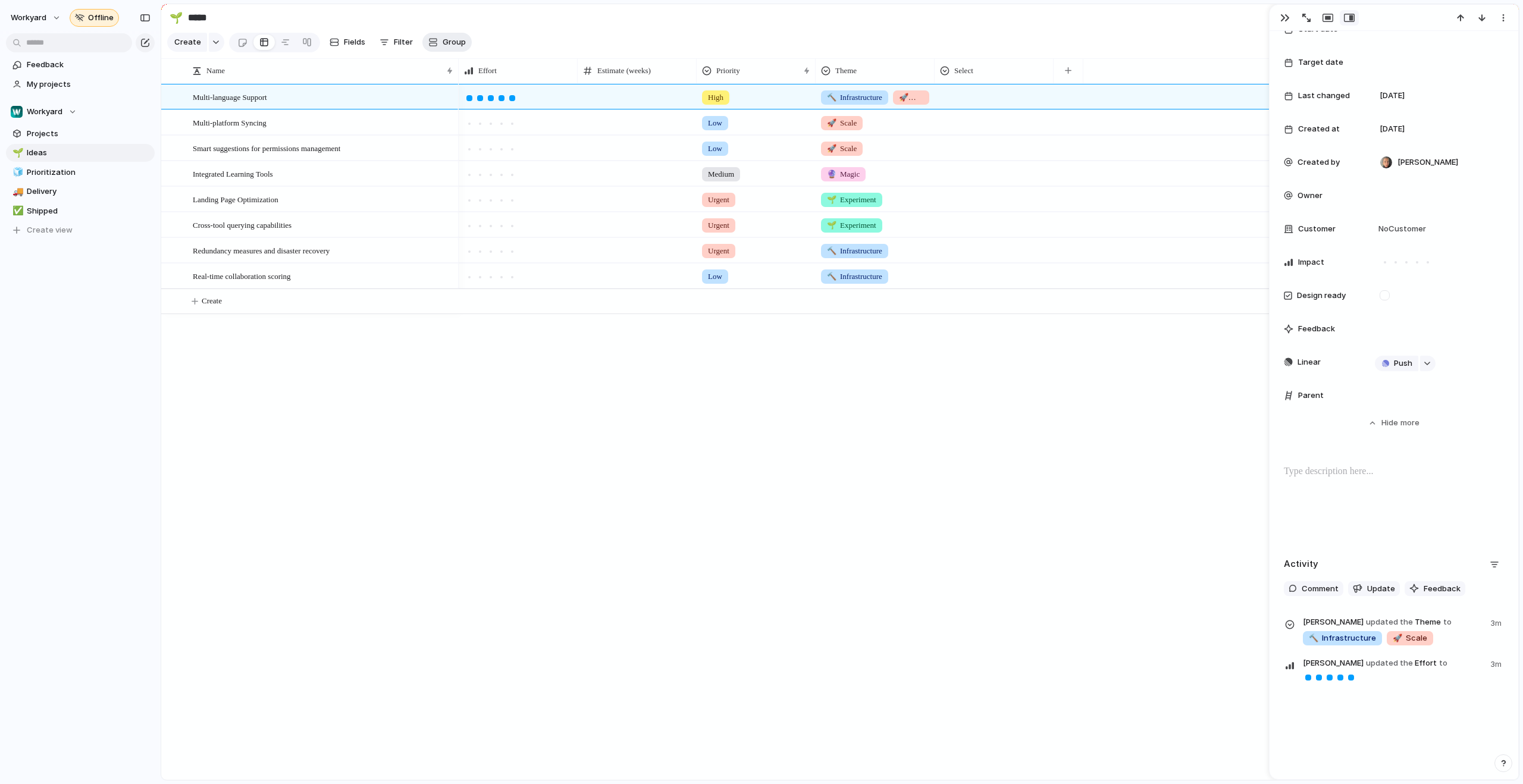
click at [453, 44] on span "Group" at bounding box center [453, 43] width 23 height 12
click at [464, 203] on li "Design ready" at bounding box center [471, 211] width 97 height 19
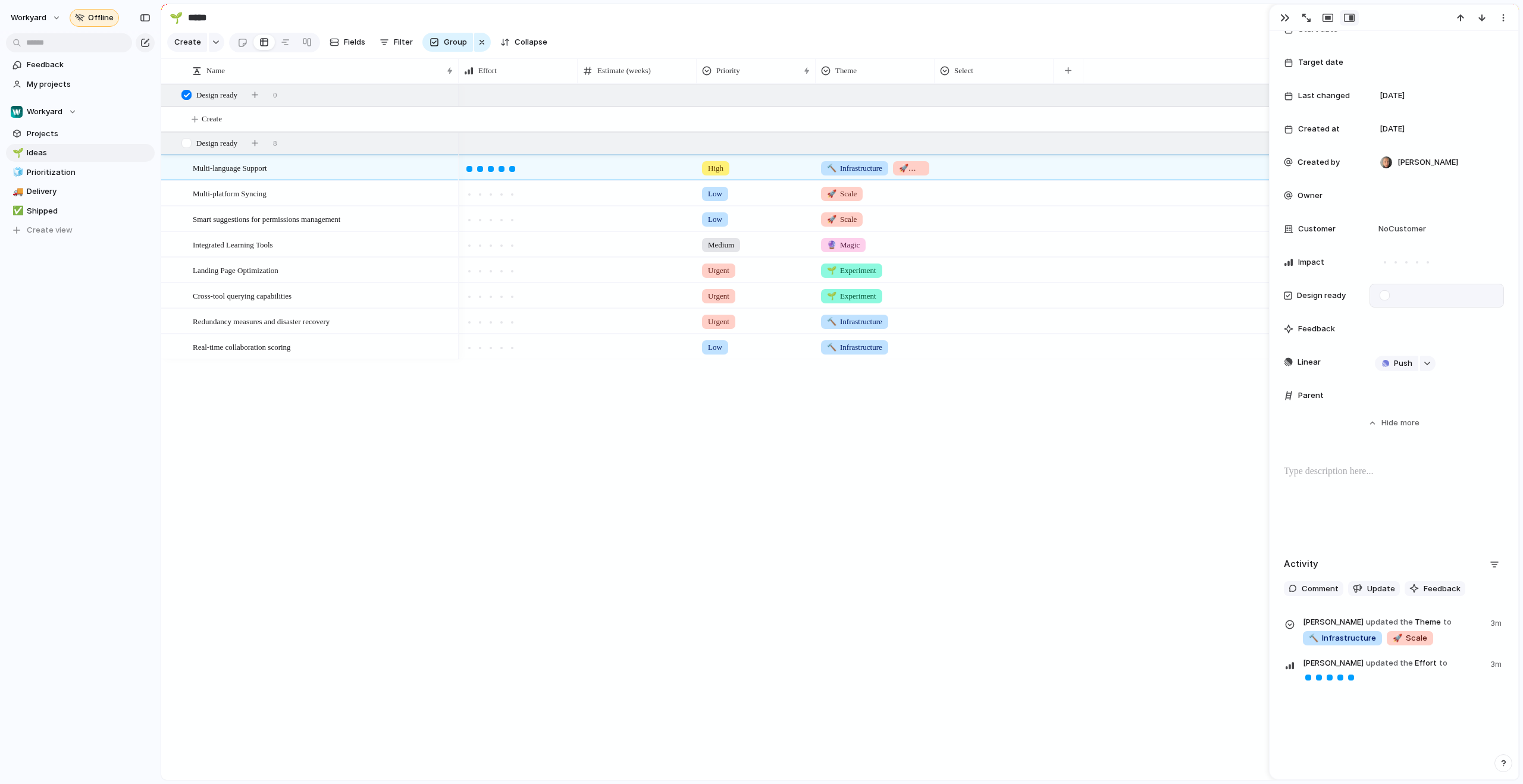
click at [1380, 295] on div at bounding box center [1384, 295] width 10 height 10
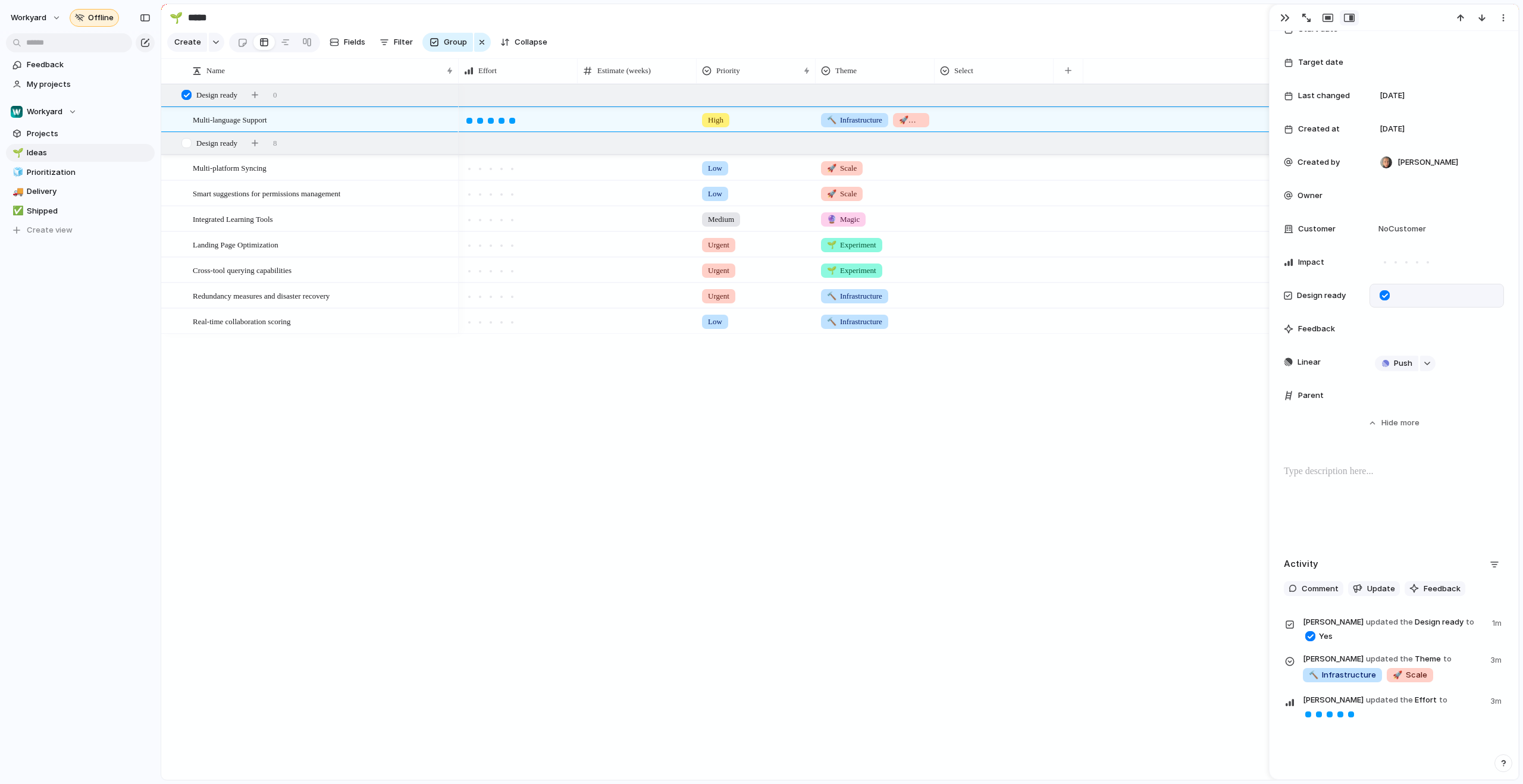
click at [1380, 295] on div at bounding box center [1384, 295] width 10 height 10
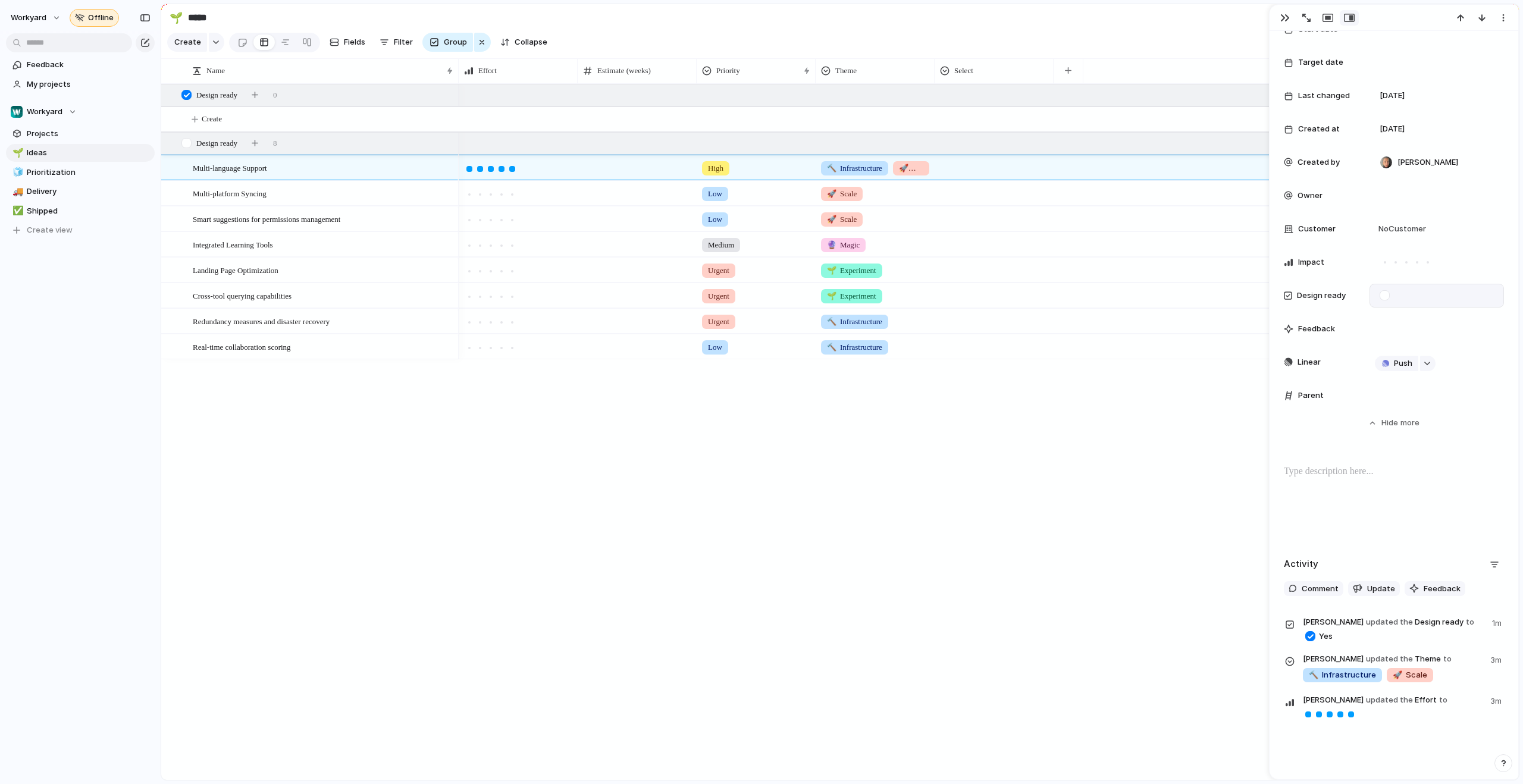
click at [1380, 295] on div at bounding box center [1384, 295] width 10 height 10
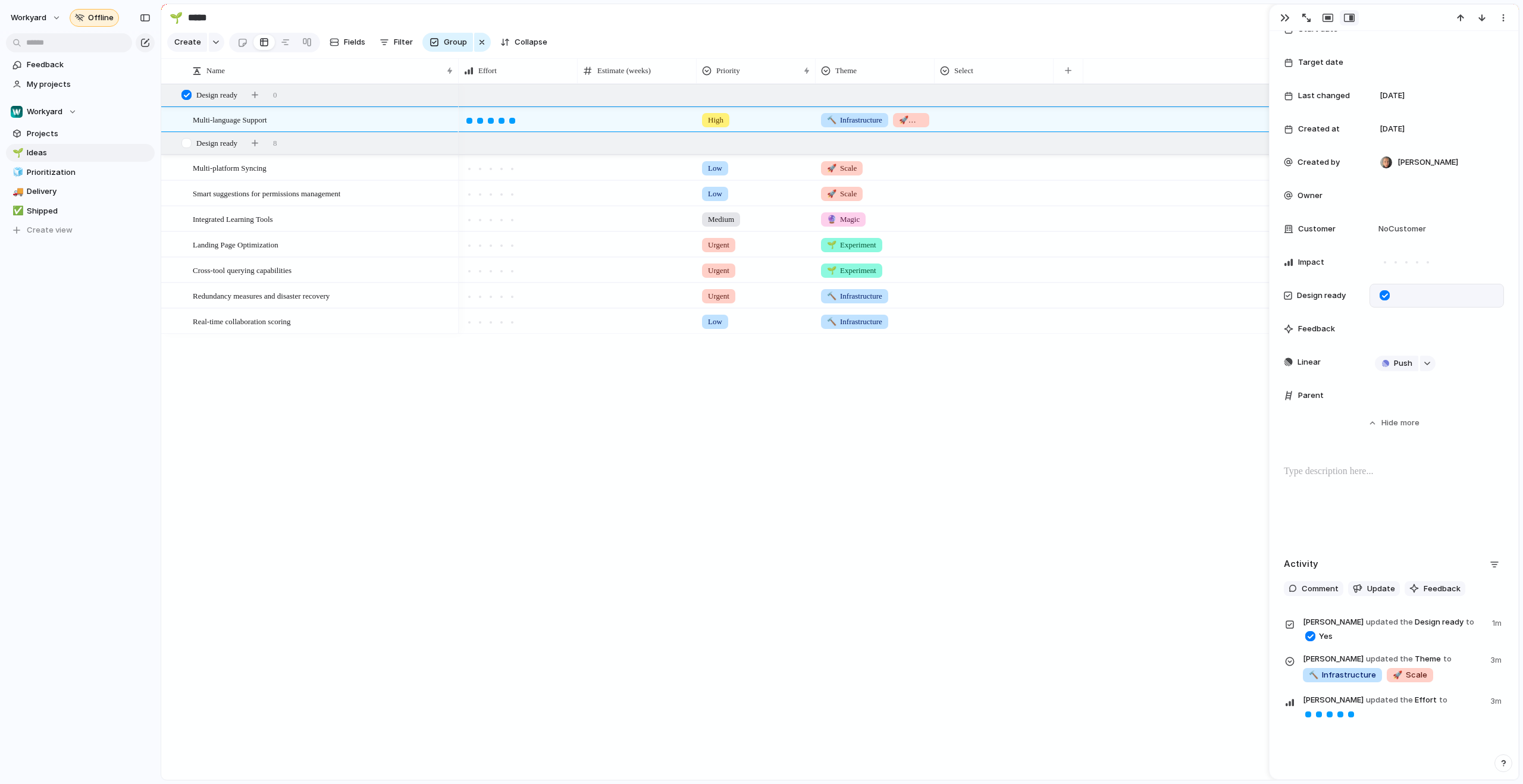
click at [1380, 295] on div at bounding box center [1384, 295] width 10 height 10
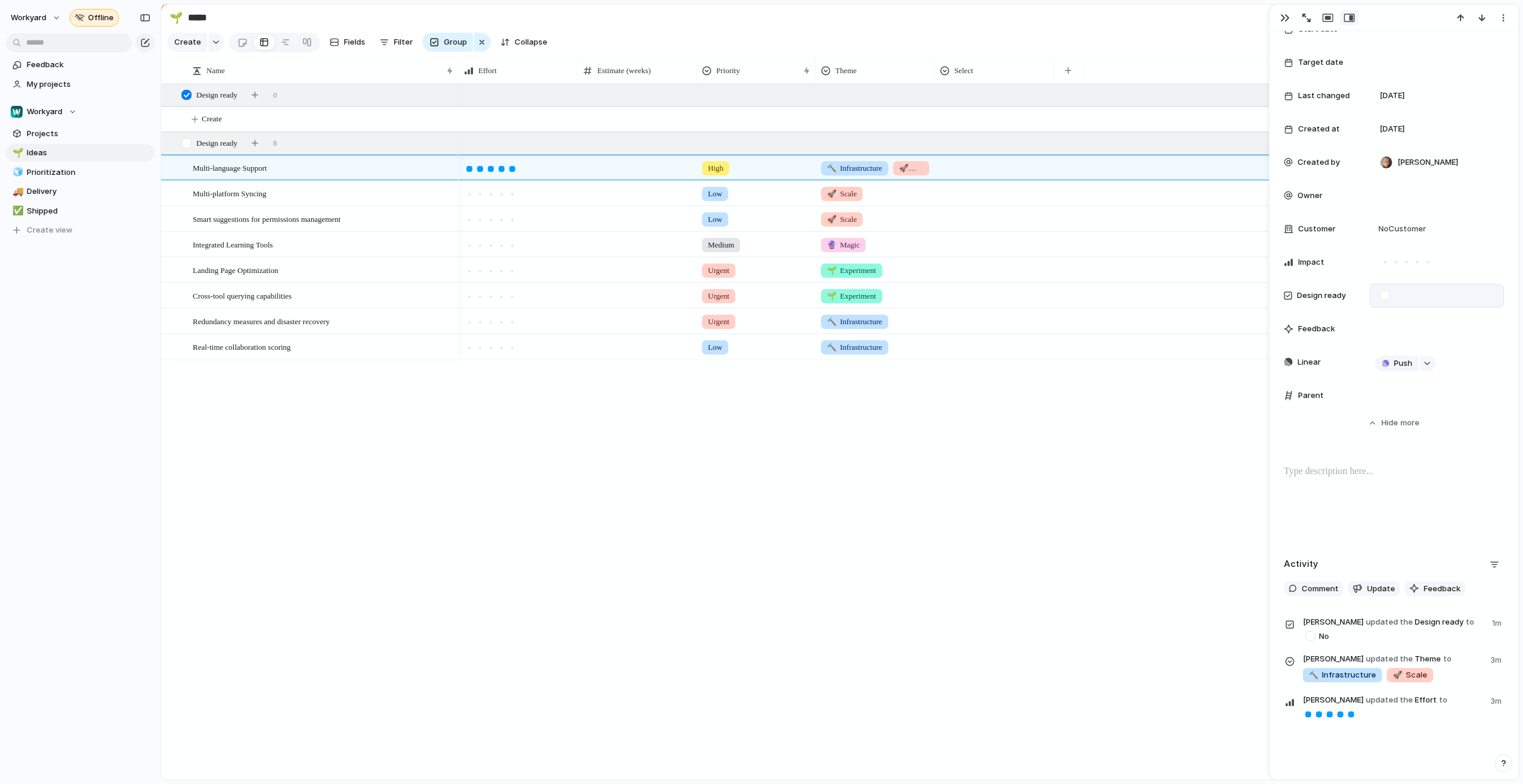
click at [1380, 295] on div at bounding box center [1384, 295] width 10 height 10
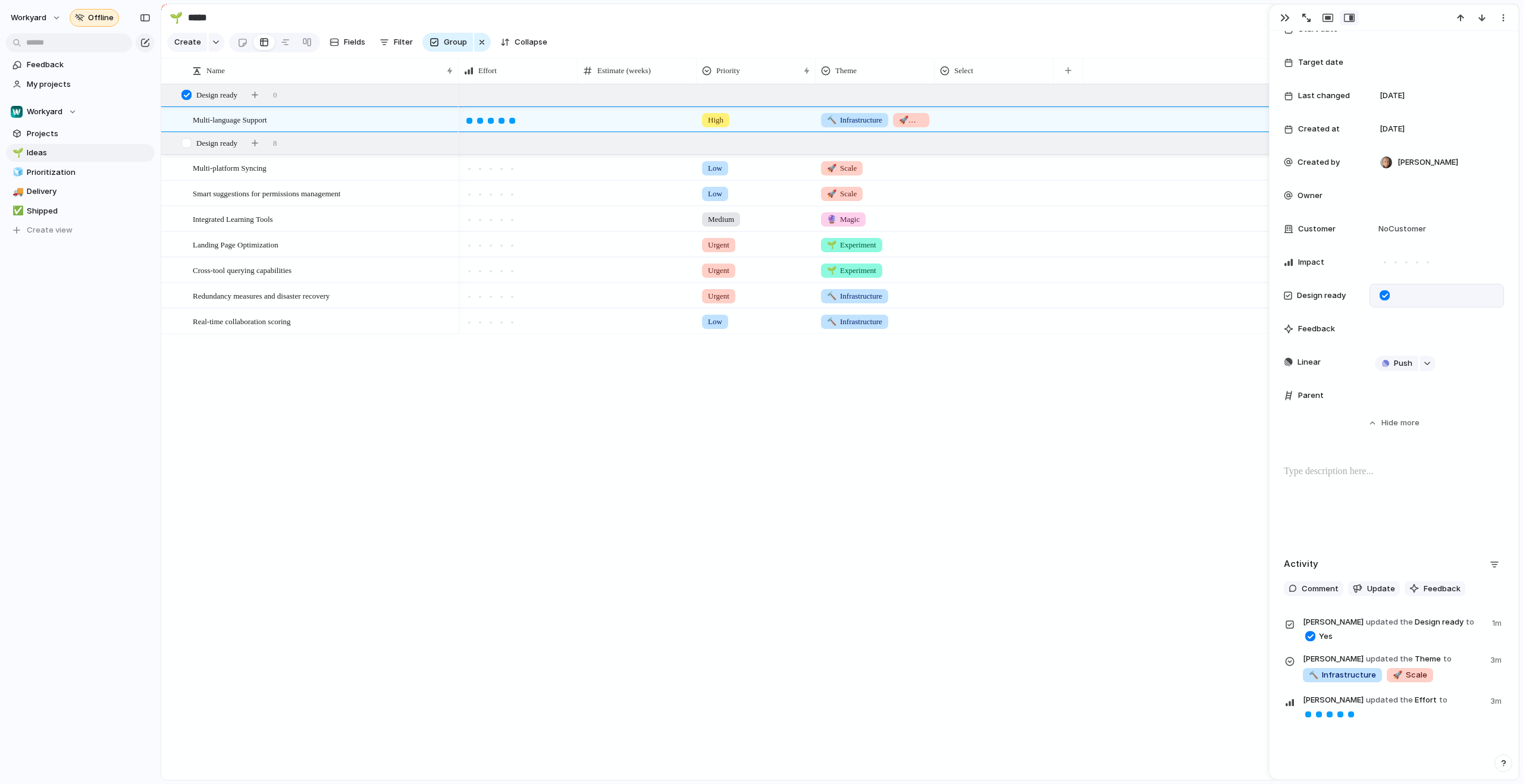
click at [1380, 295] on div at bounding box center [1384, 295] width 10 height 10
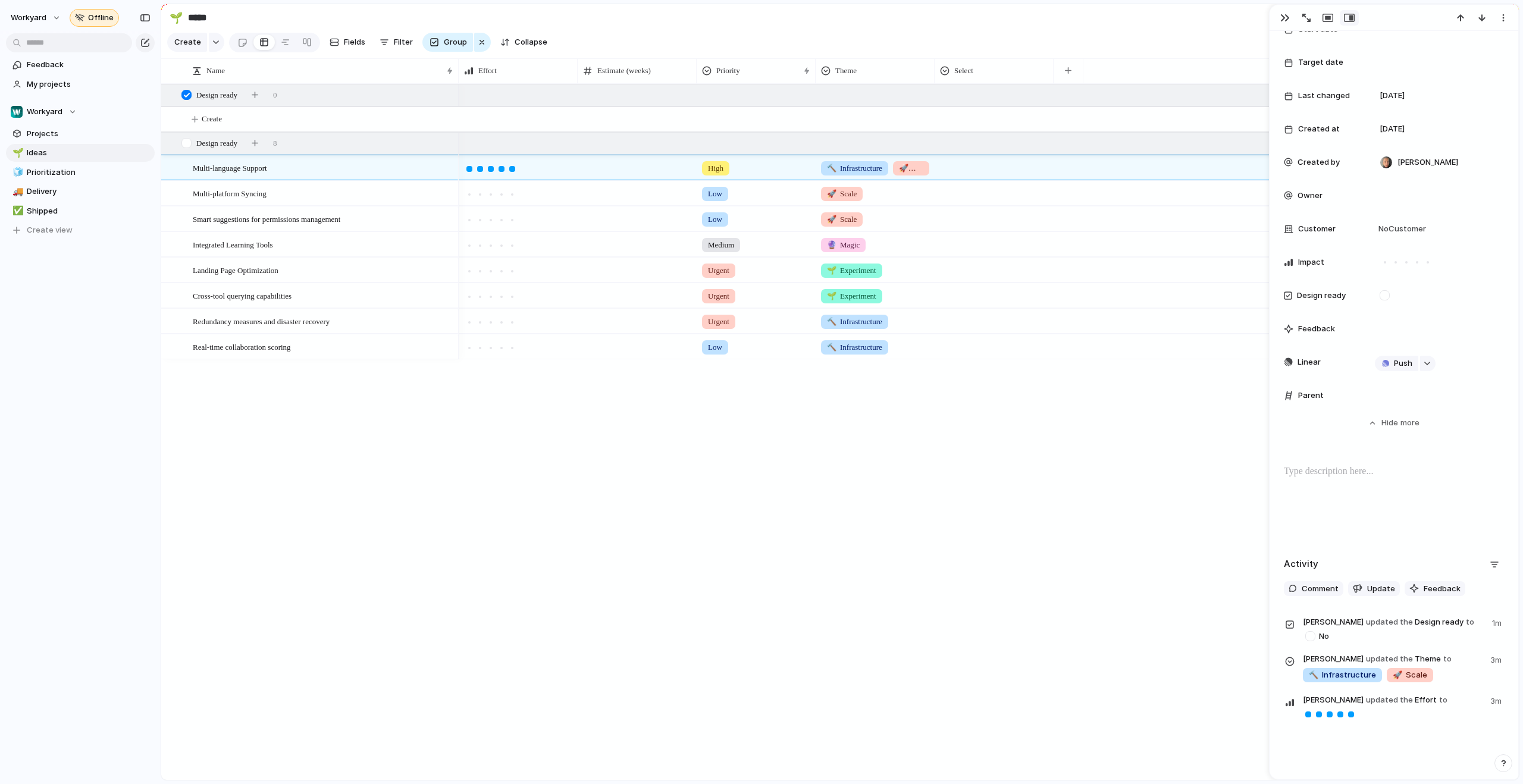
click at [269, 420] on div "Multi-platform Syncing Smart suggestions for permissions management Integrated …" at bounding box center [840, 432] width 1357 height 696
click at [477, 49] on div "button" at bounding box center [482, 42] width 10 height 14
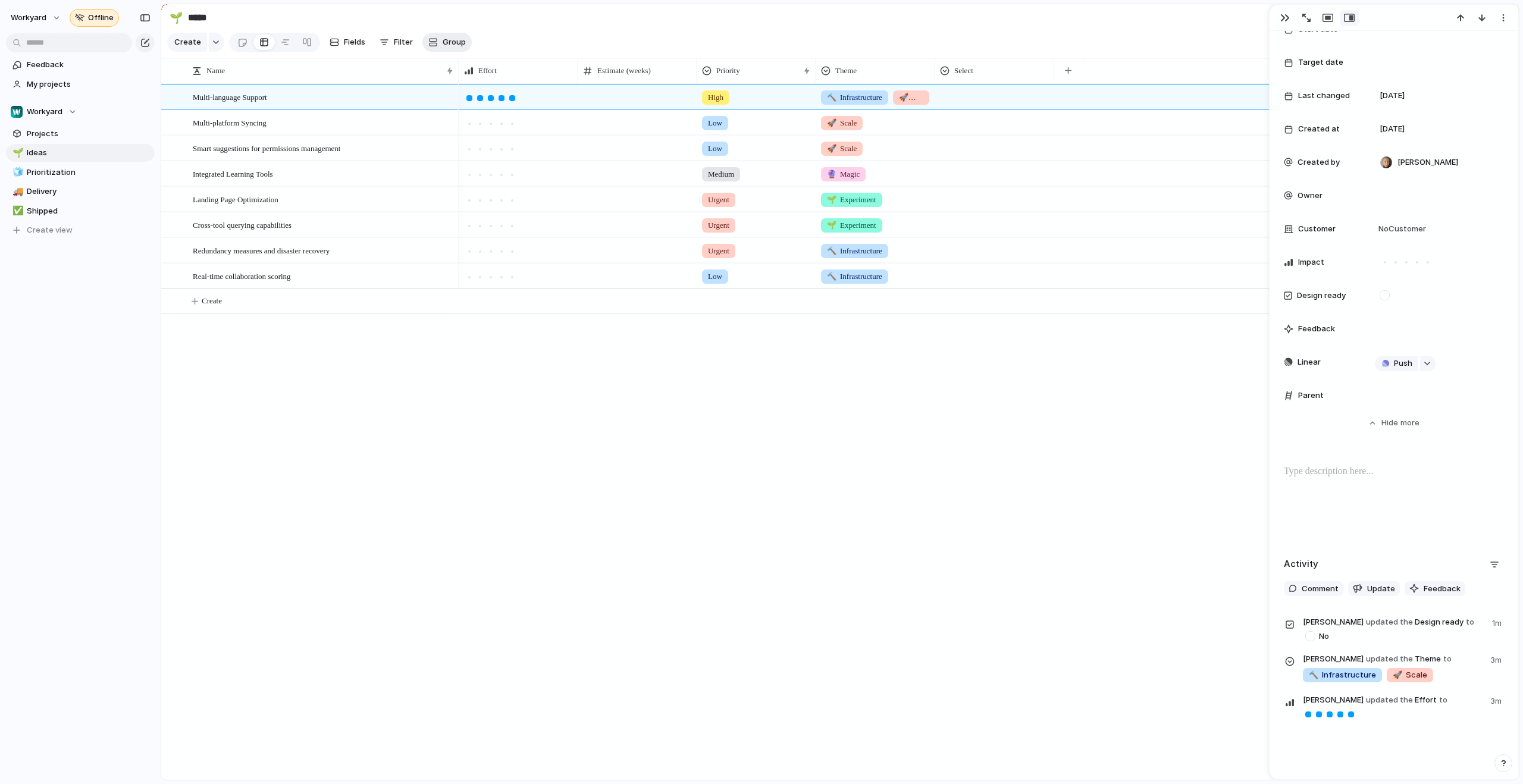
click at [436, 47] on button "Group" at bounding box center [447, 42] width 50 height 19
click at [459, 236] on li "Theme" at bounding box center [471, 230] width 97 height 19
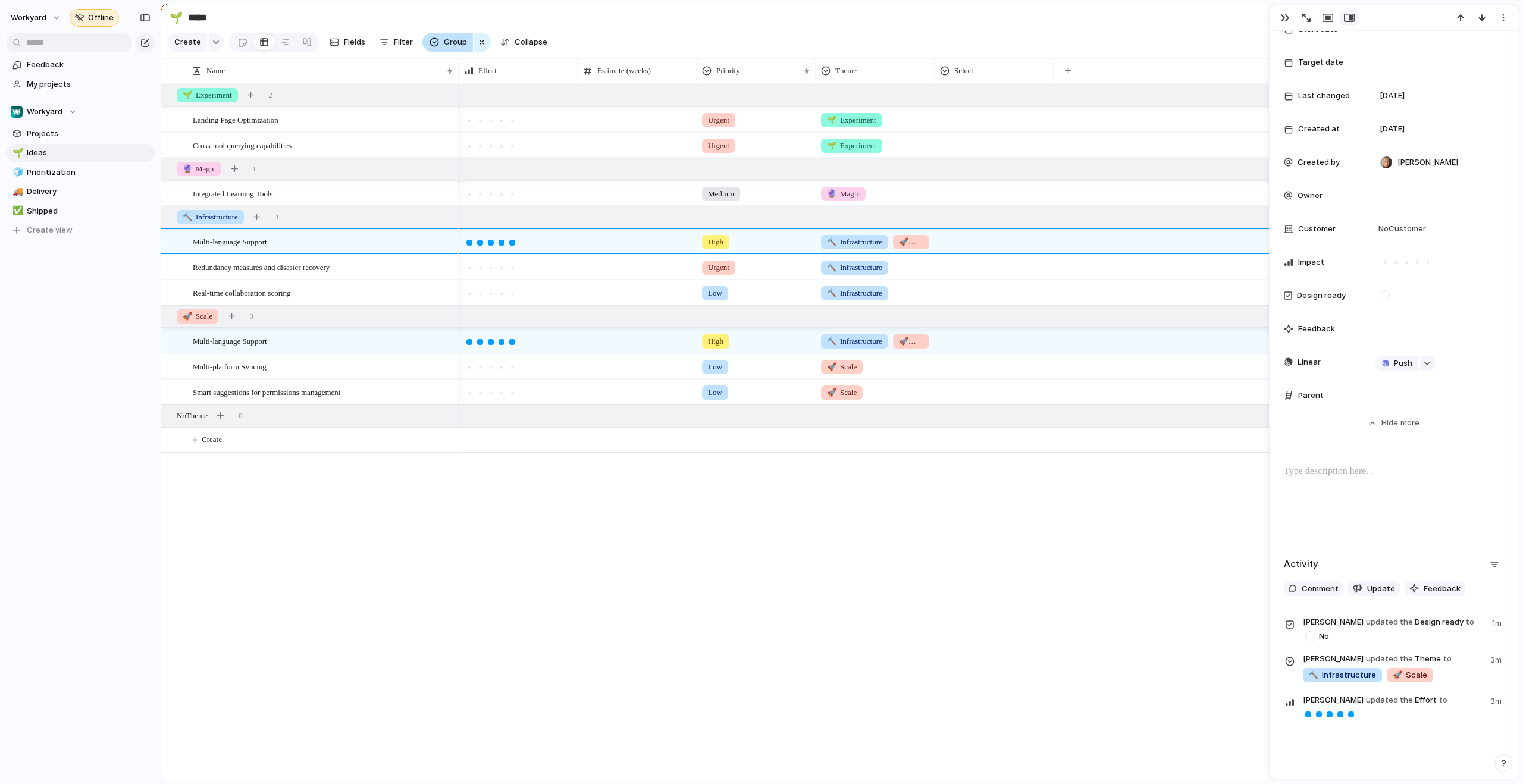
click at [460, 52] on button "Group" at bounding box center [447, 42] width 51 height 19
click at [930, 138] on div "Owner Team Customer Priority Impact Effort Design ready Theme Status Select Cre…" at bounding box center [762, 392] width 1523 height 784
click at [929, 127] on div "🌱 Experiment" at bounding box center [875, 118] width 118 height 20
click at [310, 121] on div "Landing Page Optimization" at bounding box center [323, 120] width 262 height 25
type textarea "**********"
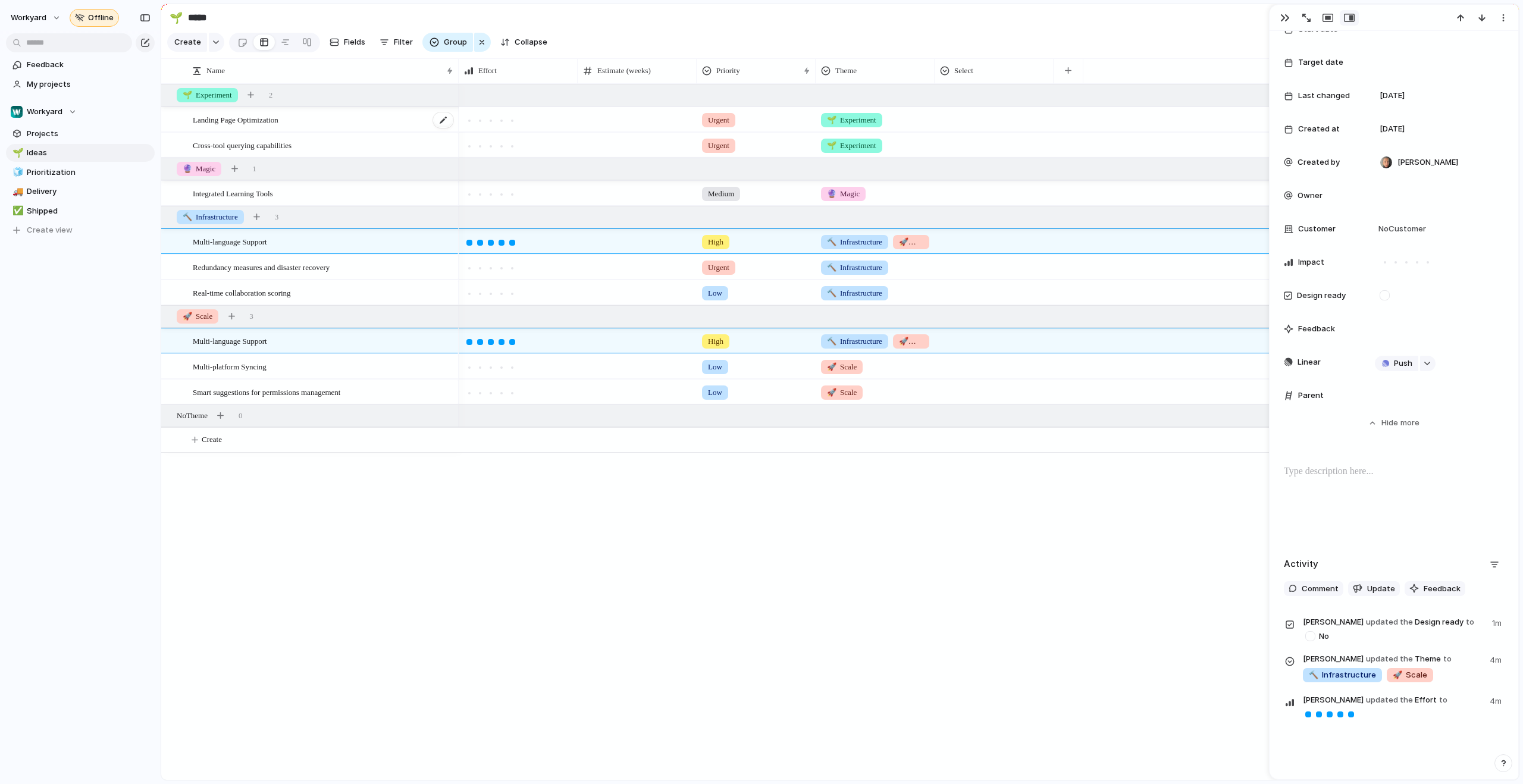
scroll to position [257, 0]
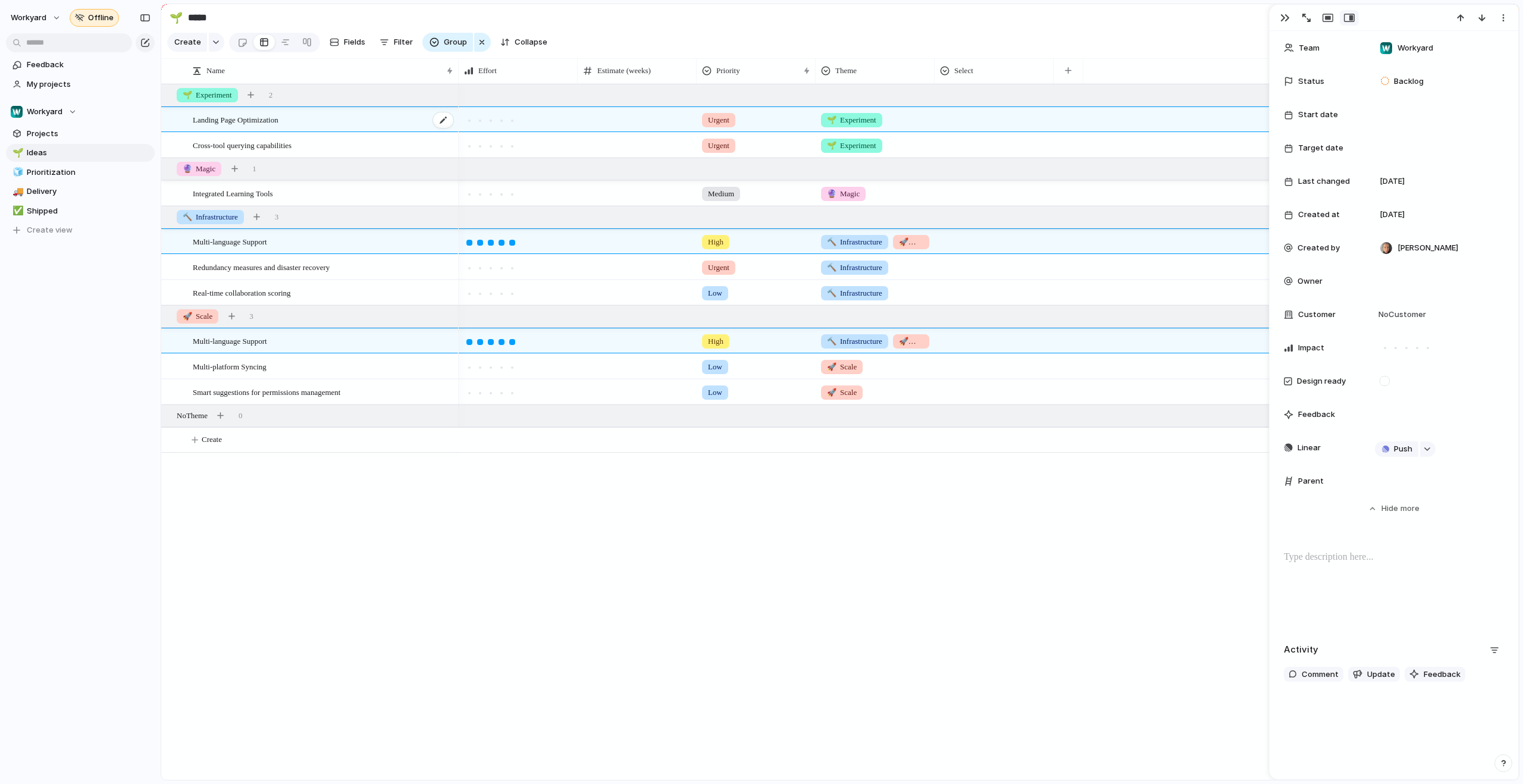
click at [279, 126] on span "Landing Page Optimization" at bounding box center [235, 119] width 85 height 14
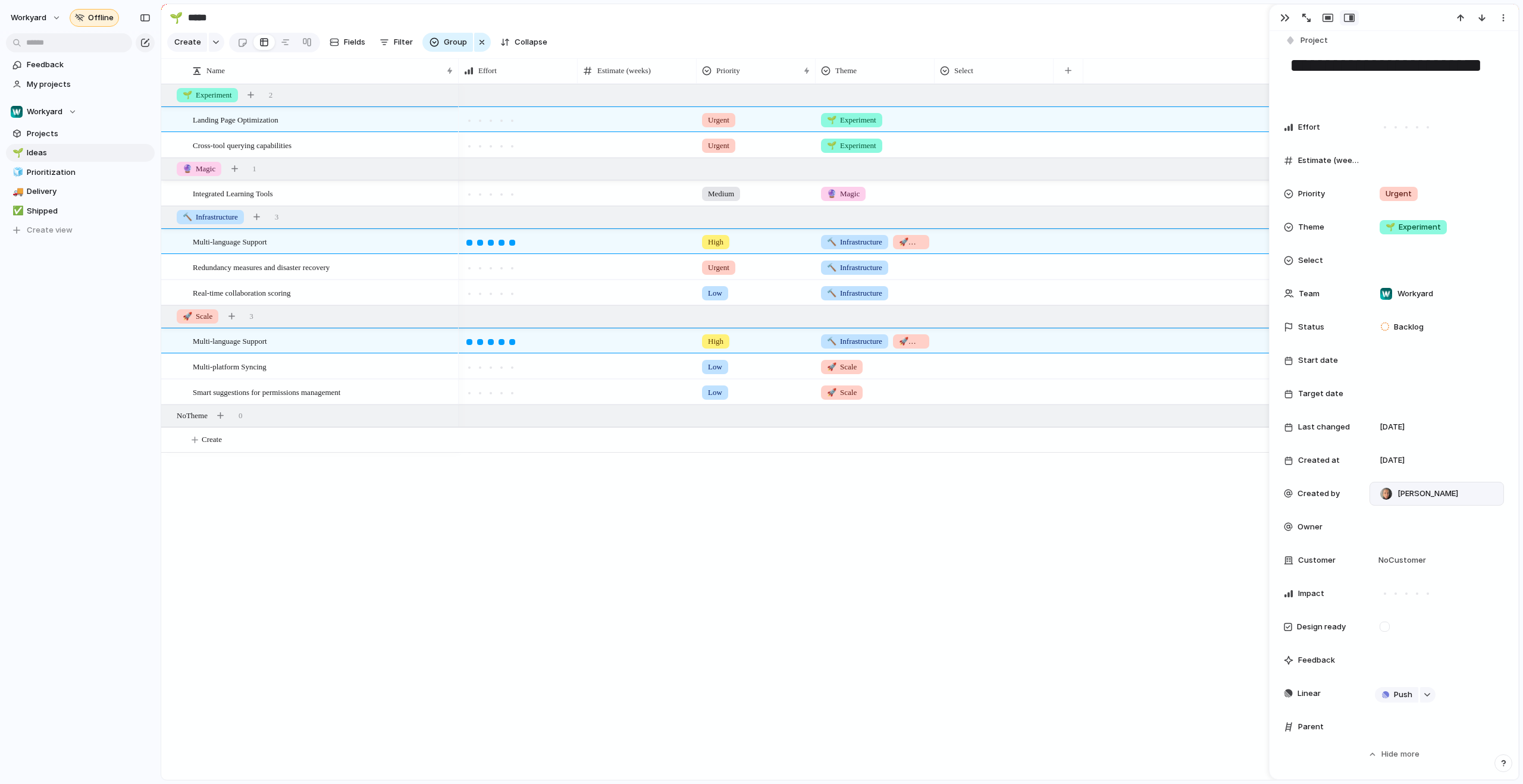
scroll to position [0, 0]
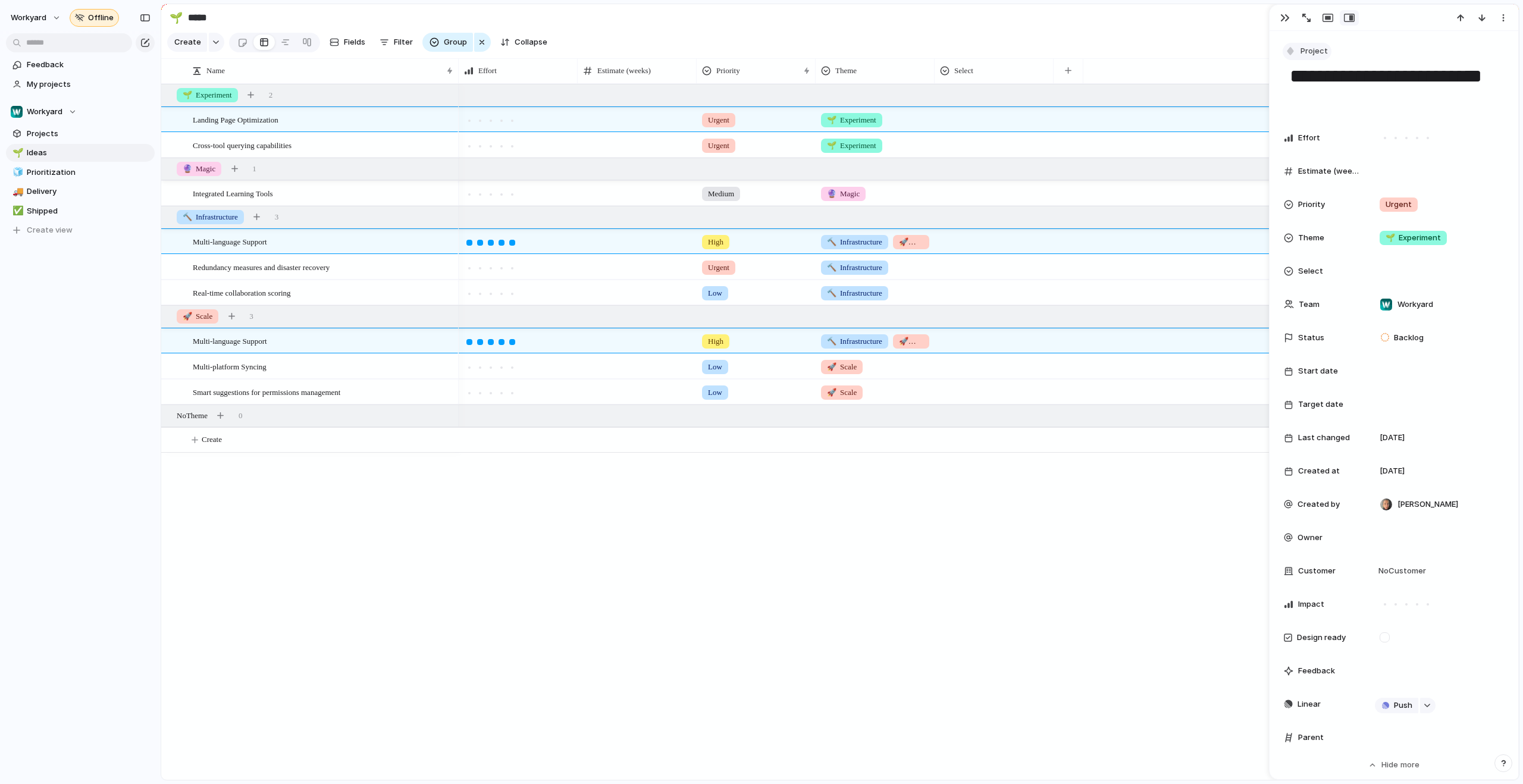
click at [1306, 48] on span "Project" at bounding box center [1314, 52] width 28 height 12
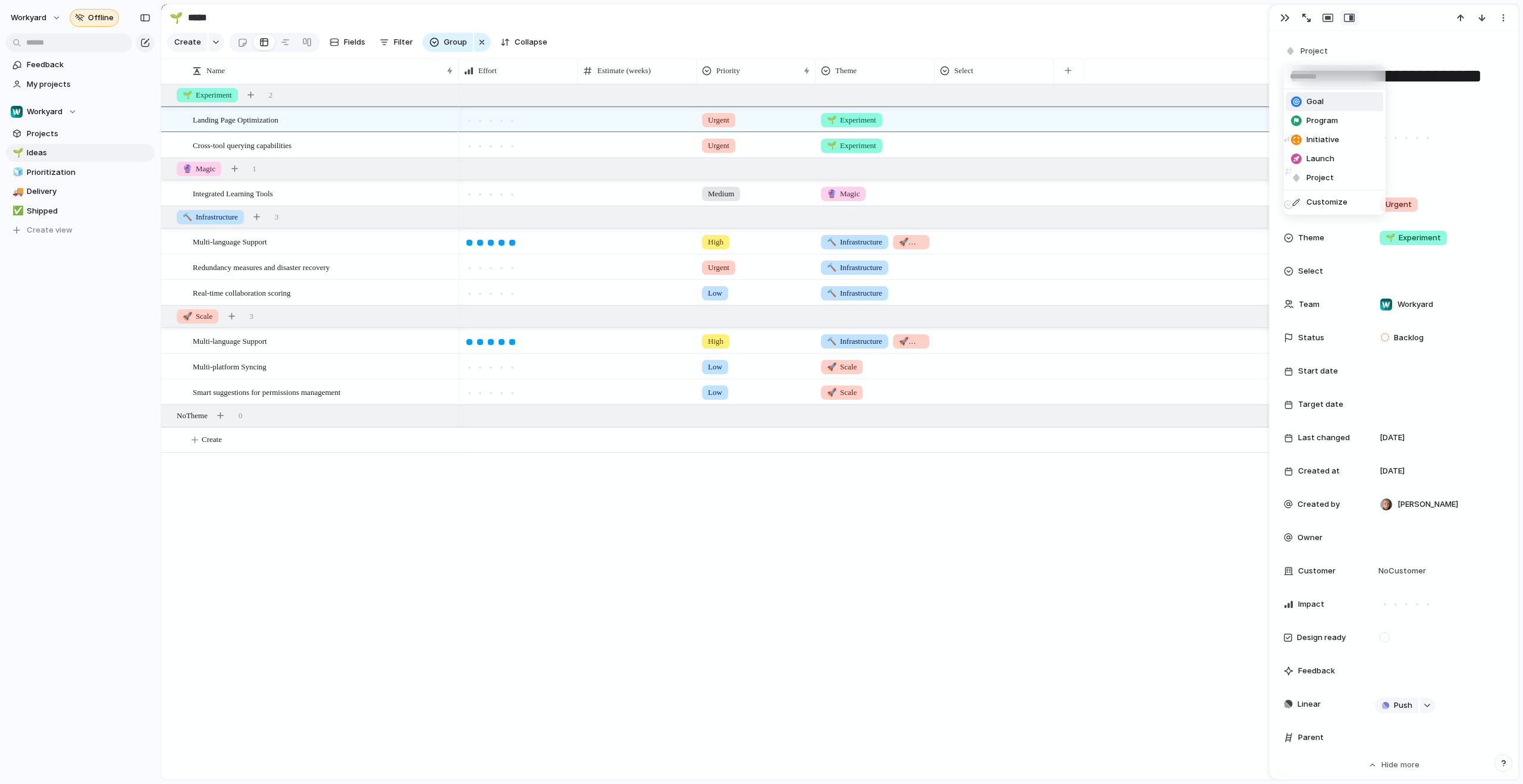
click at [1338, 105] on li "Goal" at bounding box center [1335, 101] width 97 height 19
click at [1302, 50] on span "Goal" at bounding box center [1308, 52] width 17 height 12
click at [1332, 174] on span "Project" at bounding box center [1320, 177] width 28 height 12
click at [1216, 40] on section "Create Fields Filter Group Zoom Collapse Linear" at bounding box center [840, 45] width 1357 height 29
